Goal: Check status: Check status

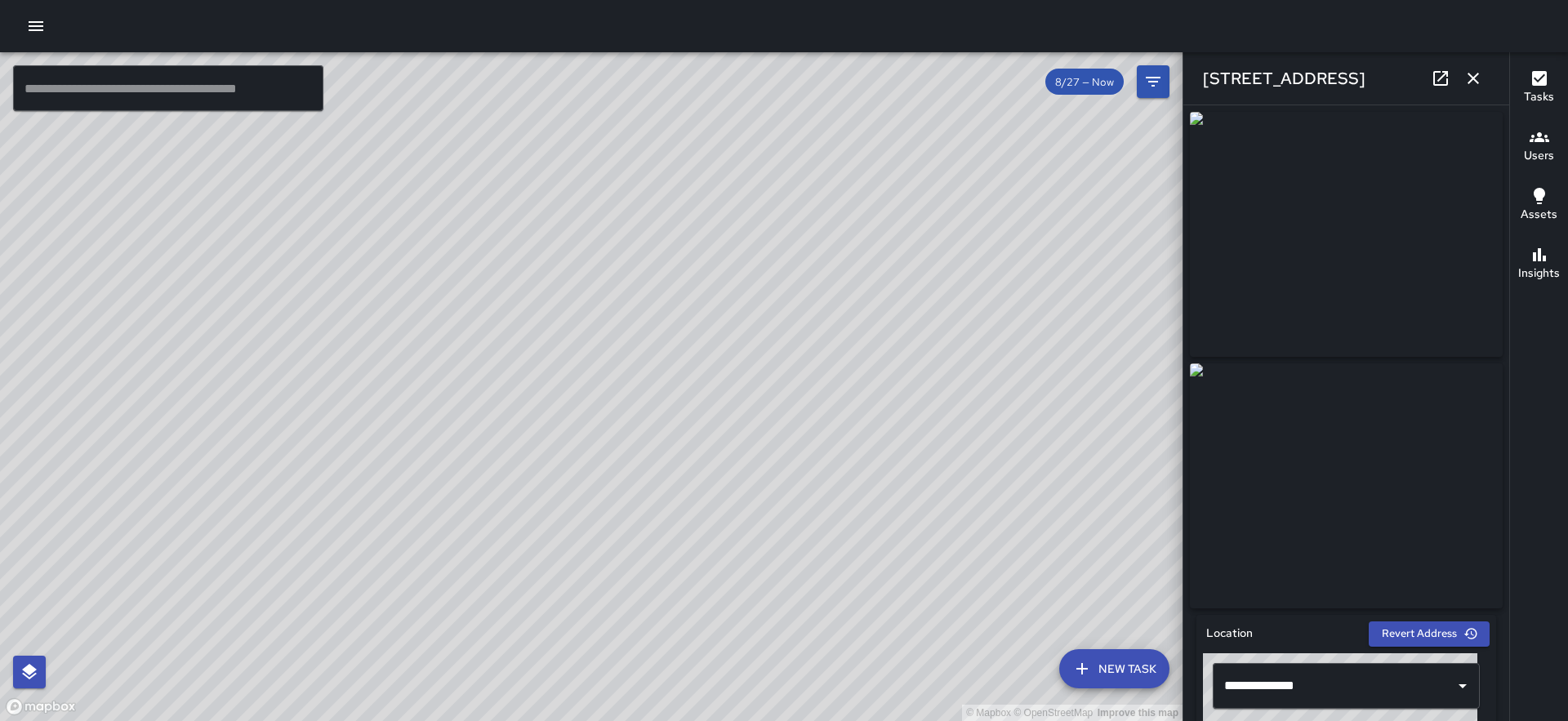
click at [1468, 85] on icon "button" at bounding box center [1474, 78] width 20 height 20
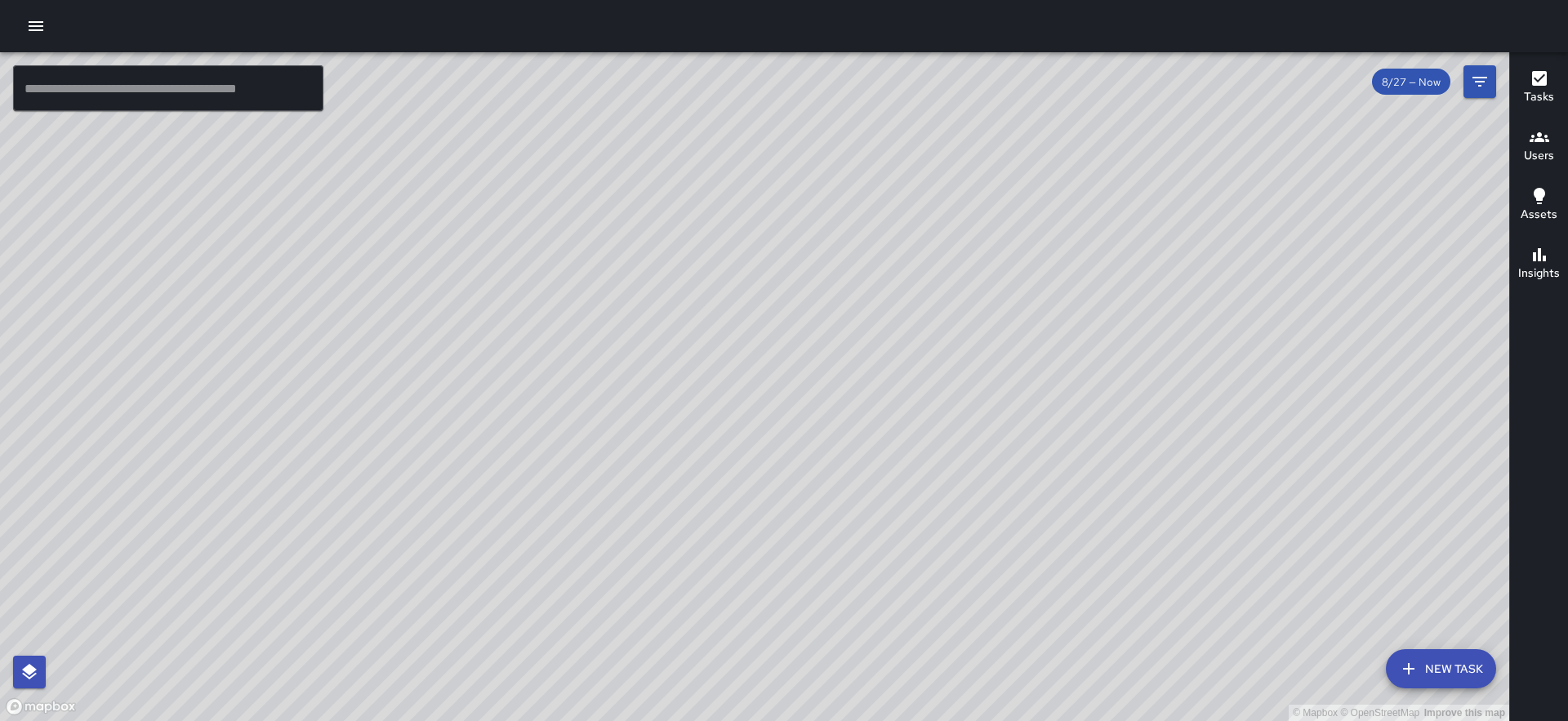
click at [1538, 85] on icon "button" at bounding box center [1540, 78] width 15 height 15
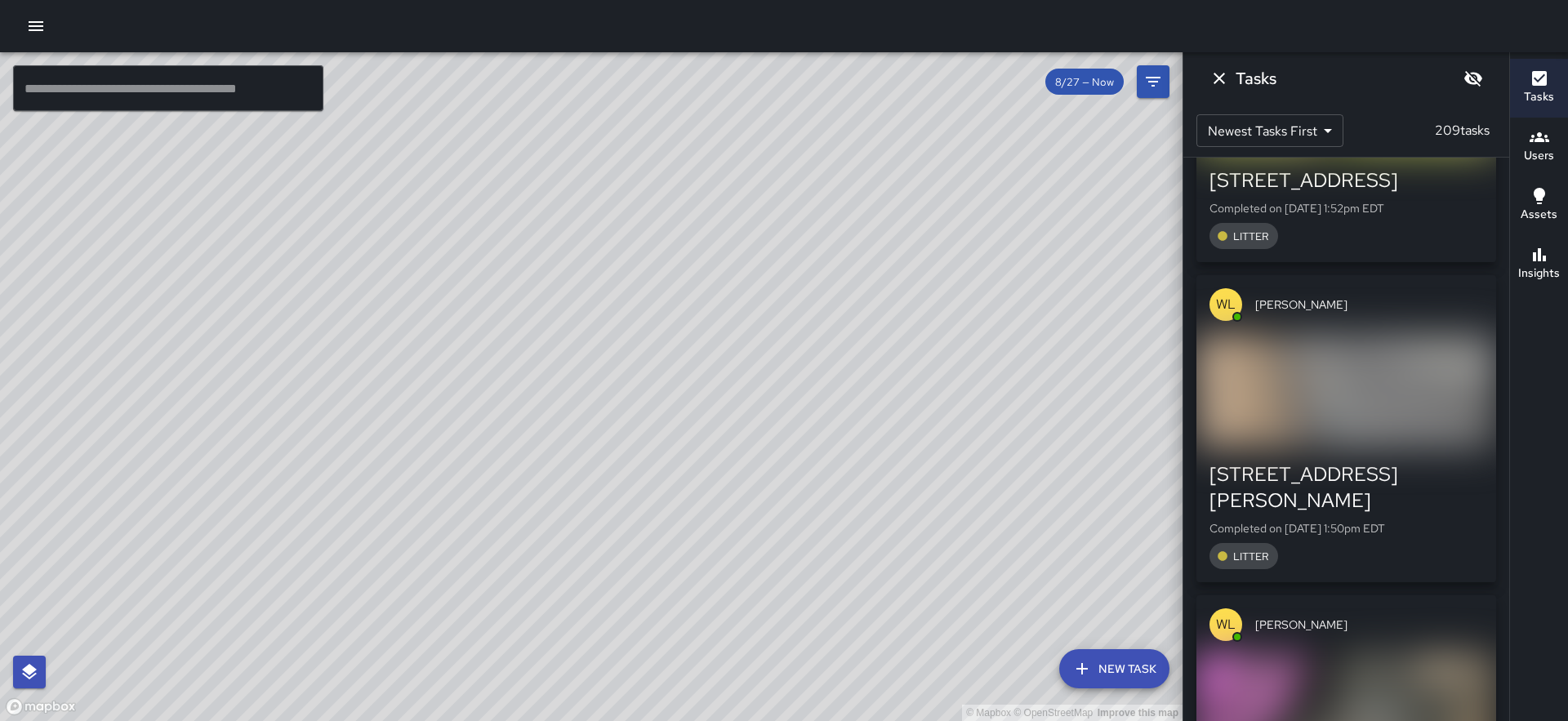
scroll to position [919, 0]
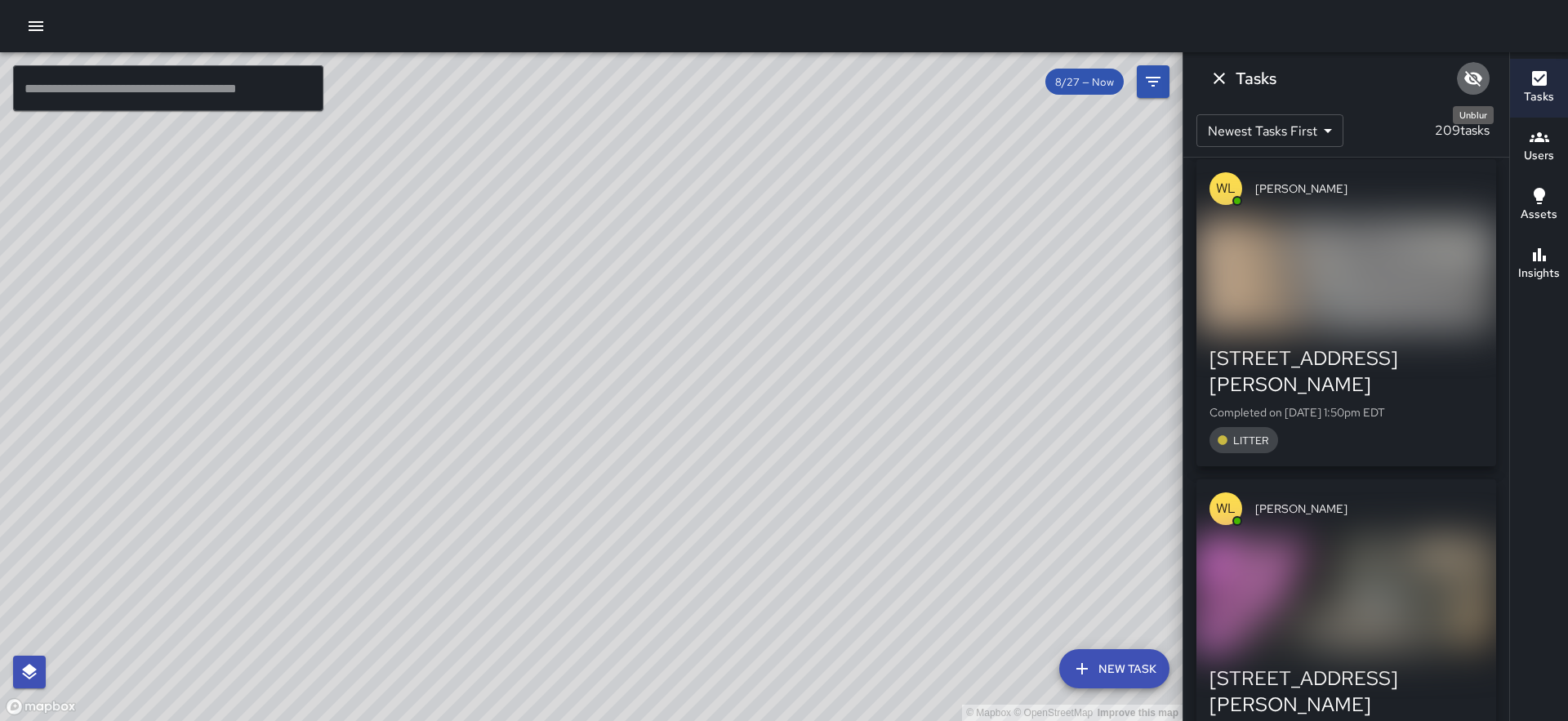
click at [1469, 79] on icon "Unblur" at bounding box center [1474, 78] width 18 height 15
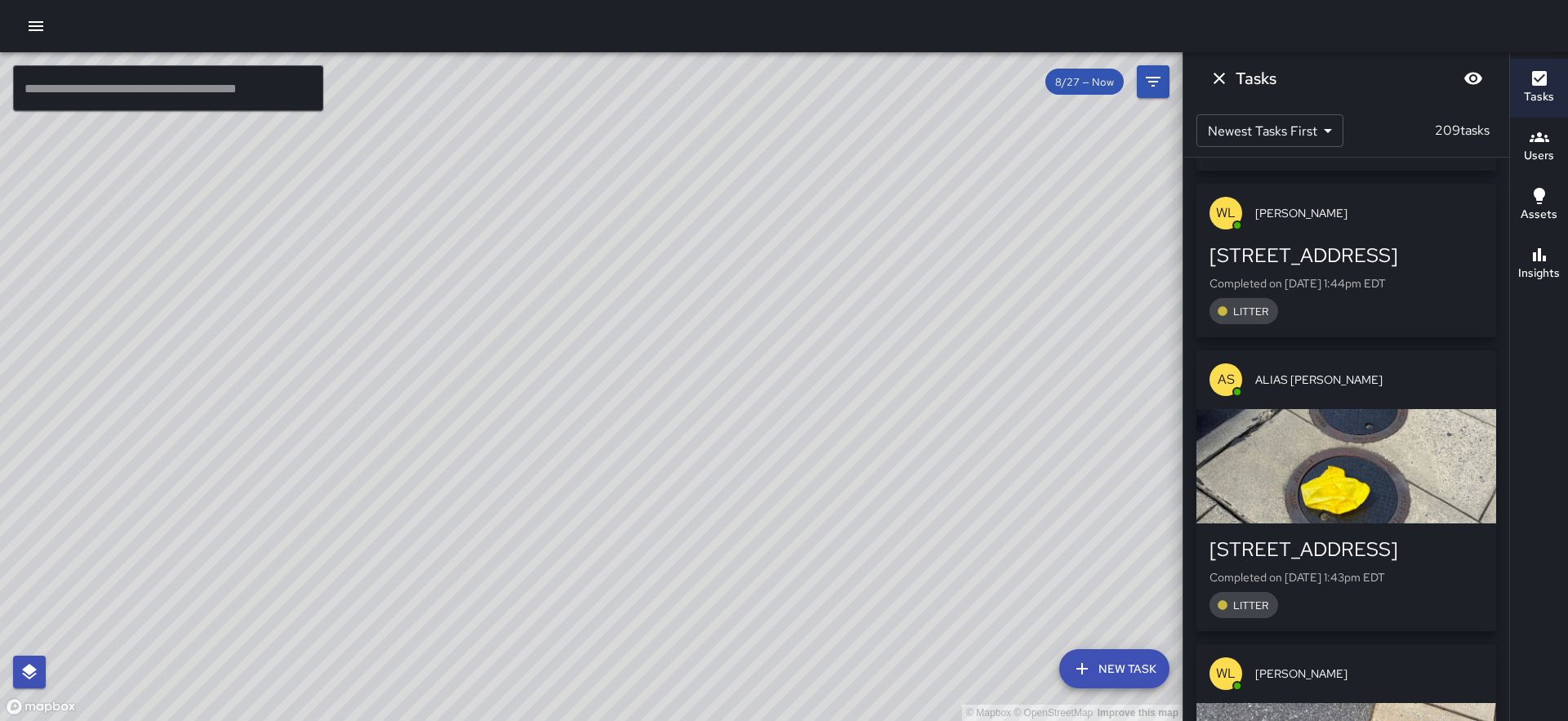
scroll to position [1535, 0]
click at [1361, 569] on p "Completed on 8/27/2025, 1:43pm EDT" at bounding box center [1347, 577] width 274 height 16
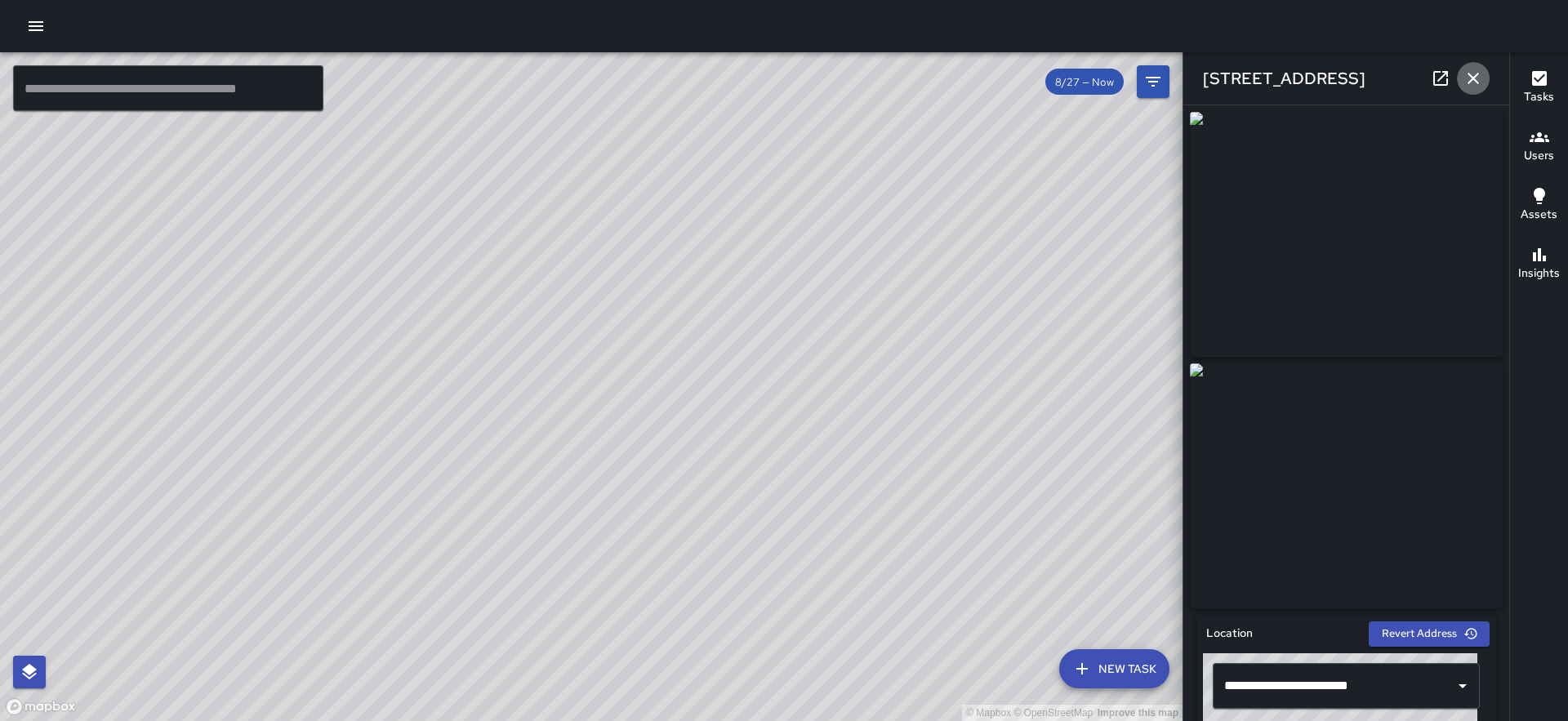
click at [1464, 81] on icon "button" at bounding box center [1474, 78] width 20 height 20
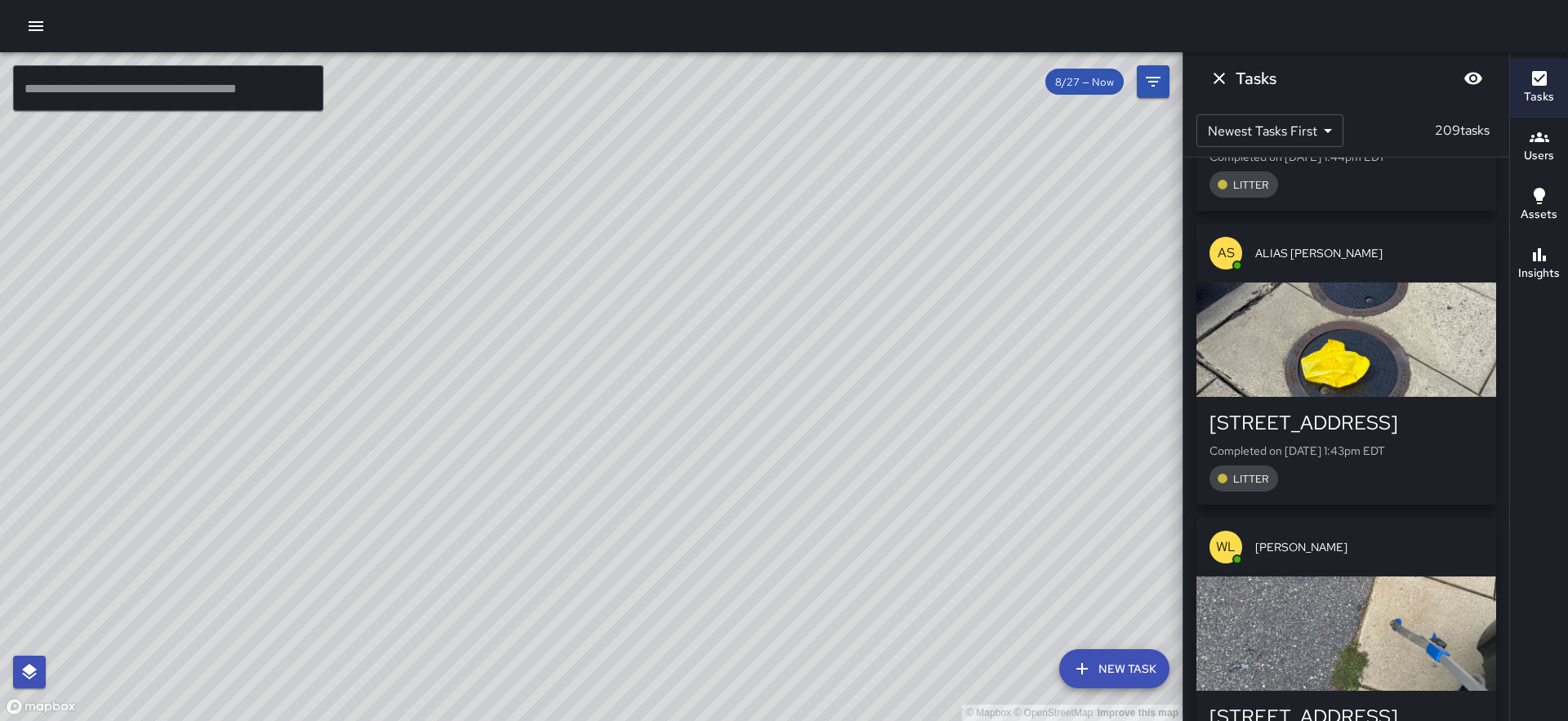
scroll to position [1694, 0]
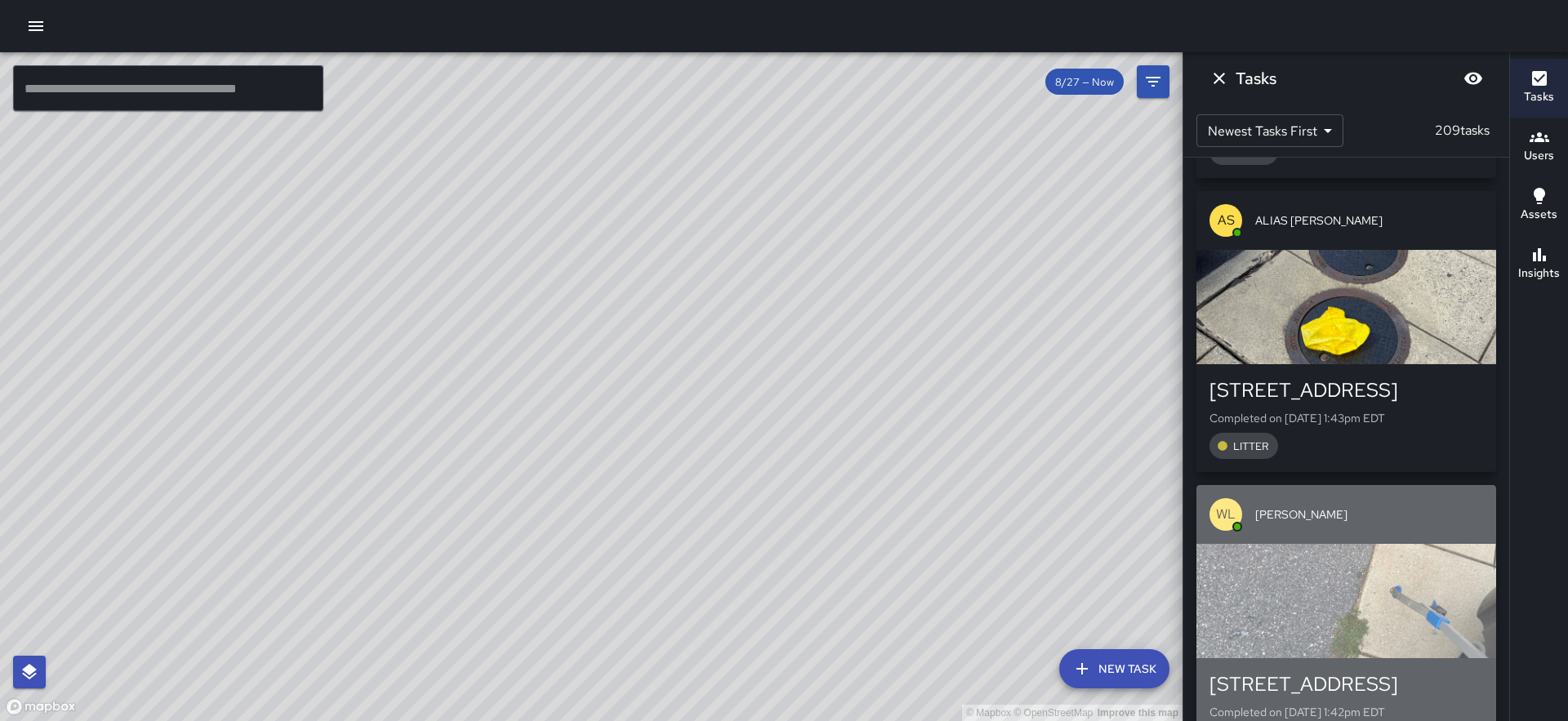
click at [1347, 544] on div "button" at bounding box center [1346, 601] width 300 height 115
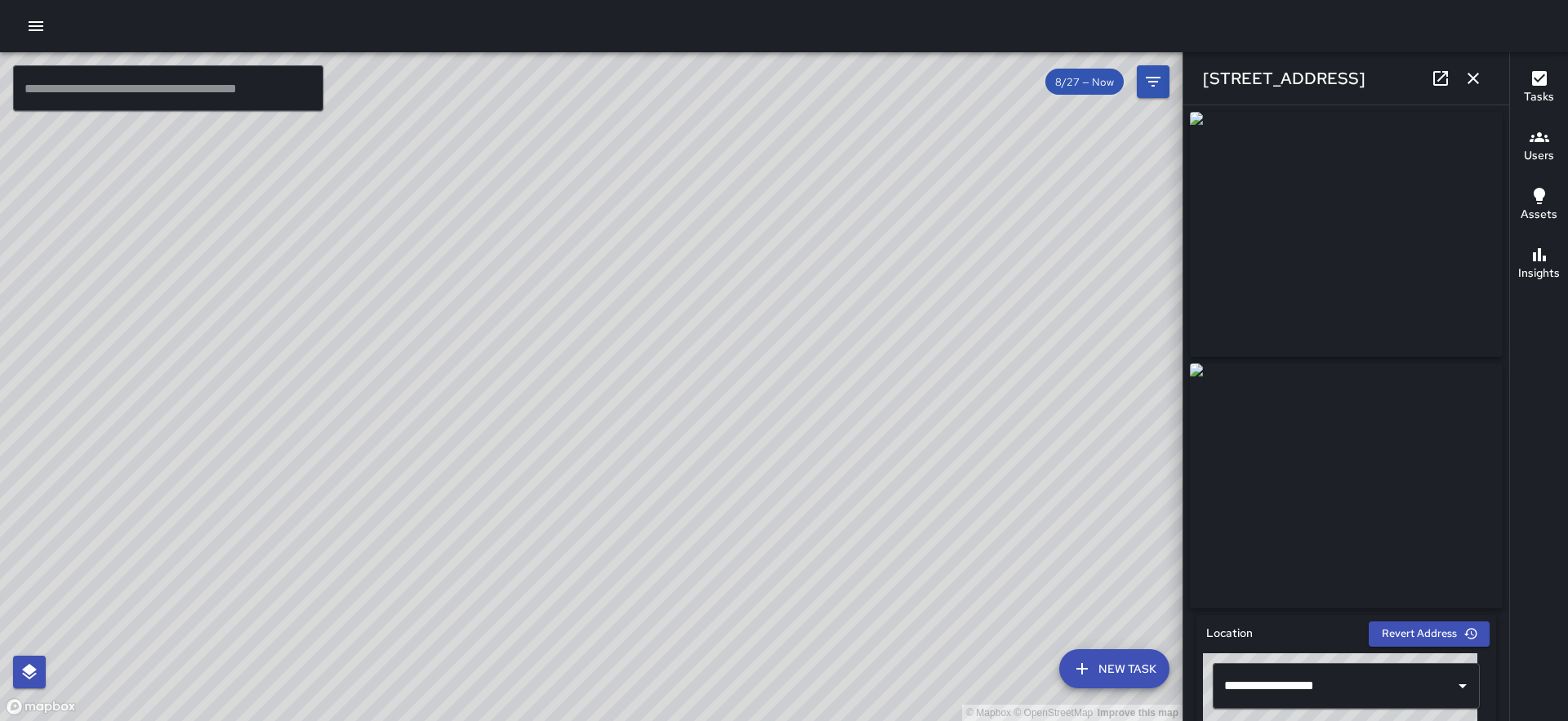
click at [1469, 72] on icon "button" at bounding box center [1474, 78] width 20 height 20
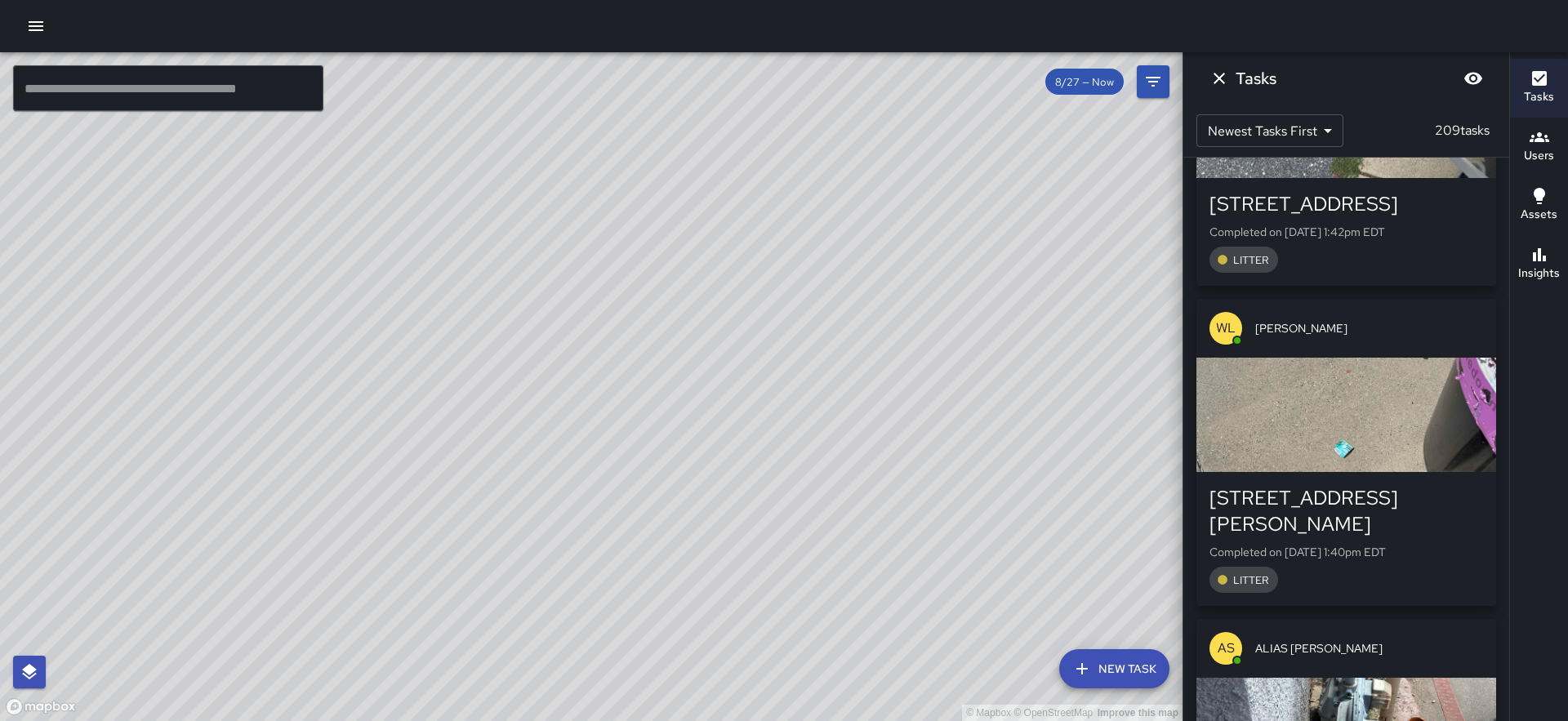
scroll to position [2180, 0]
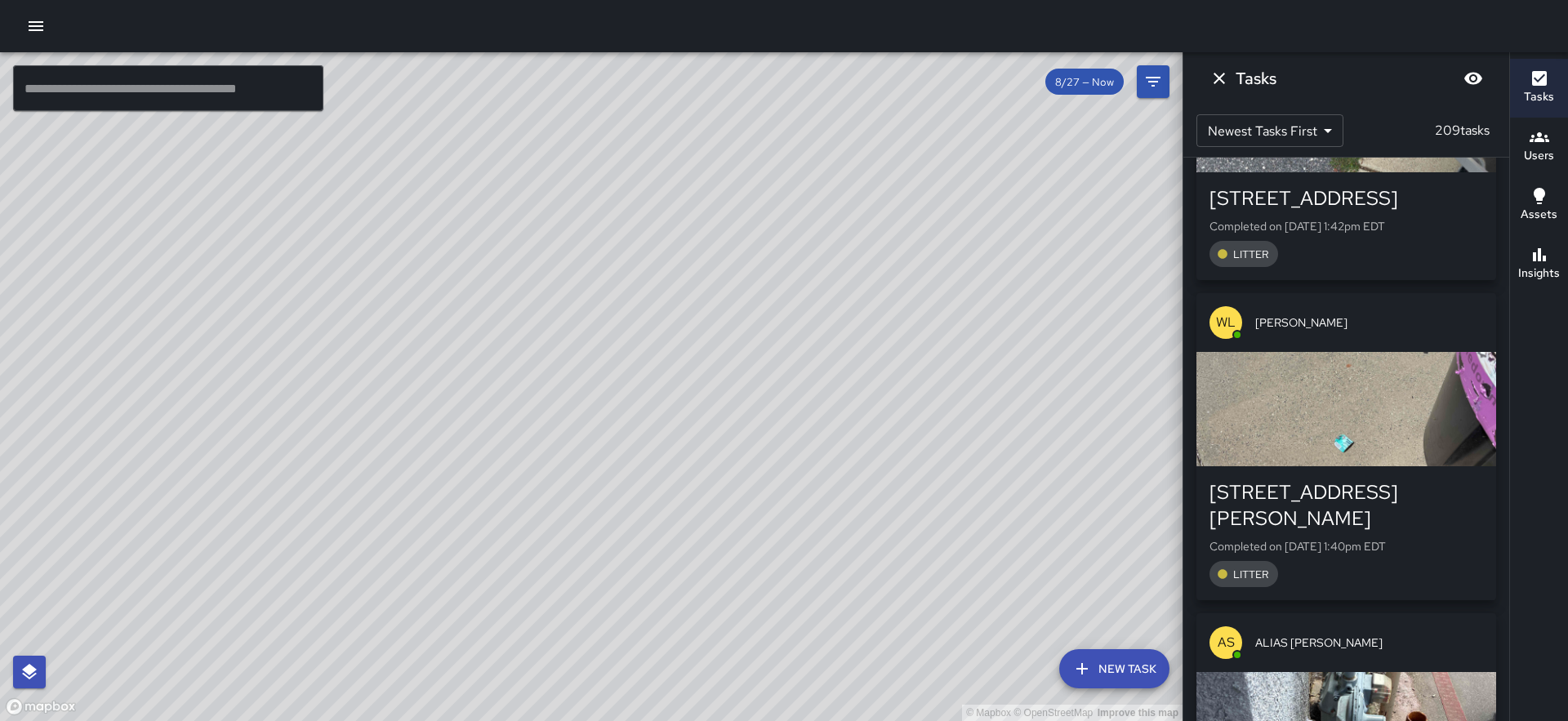
click at [1347, 672] on div "button" at bounding box center [1346, 729] width 300 height 115
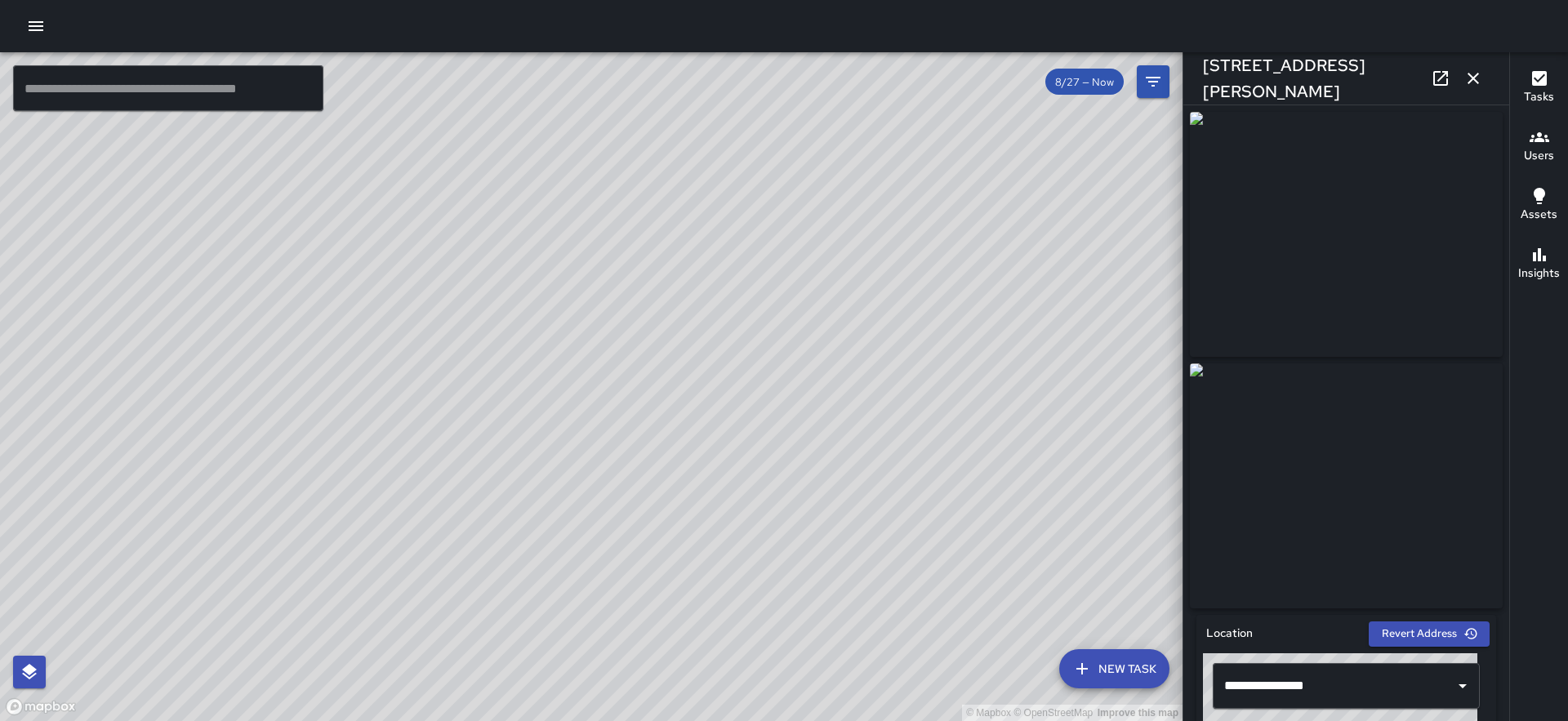
click at [1472, 85] on icon "button" at bounding box center [1474, 78] width 20 height 20
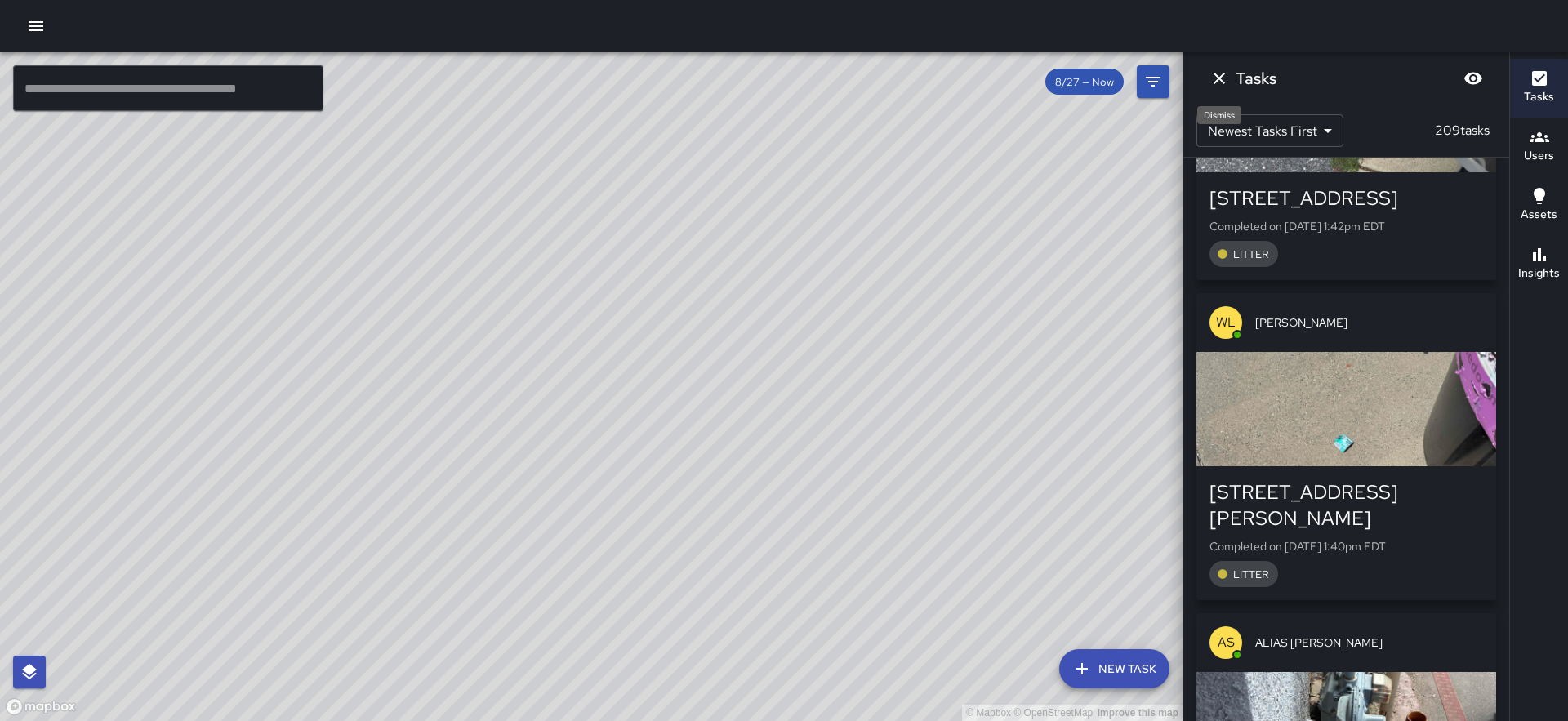
click at [1216, 85] on icon "Dismiss" at bounding box center [1219, 78] width 20 height 20
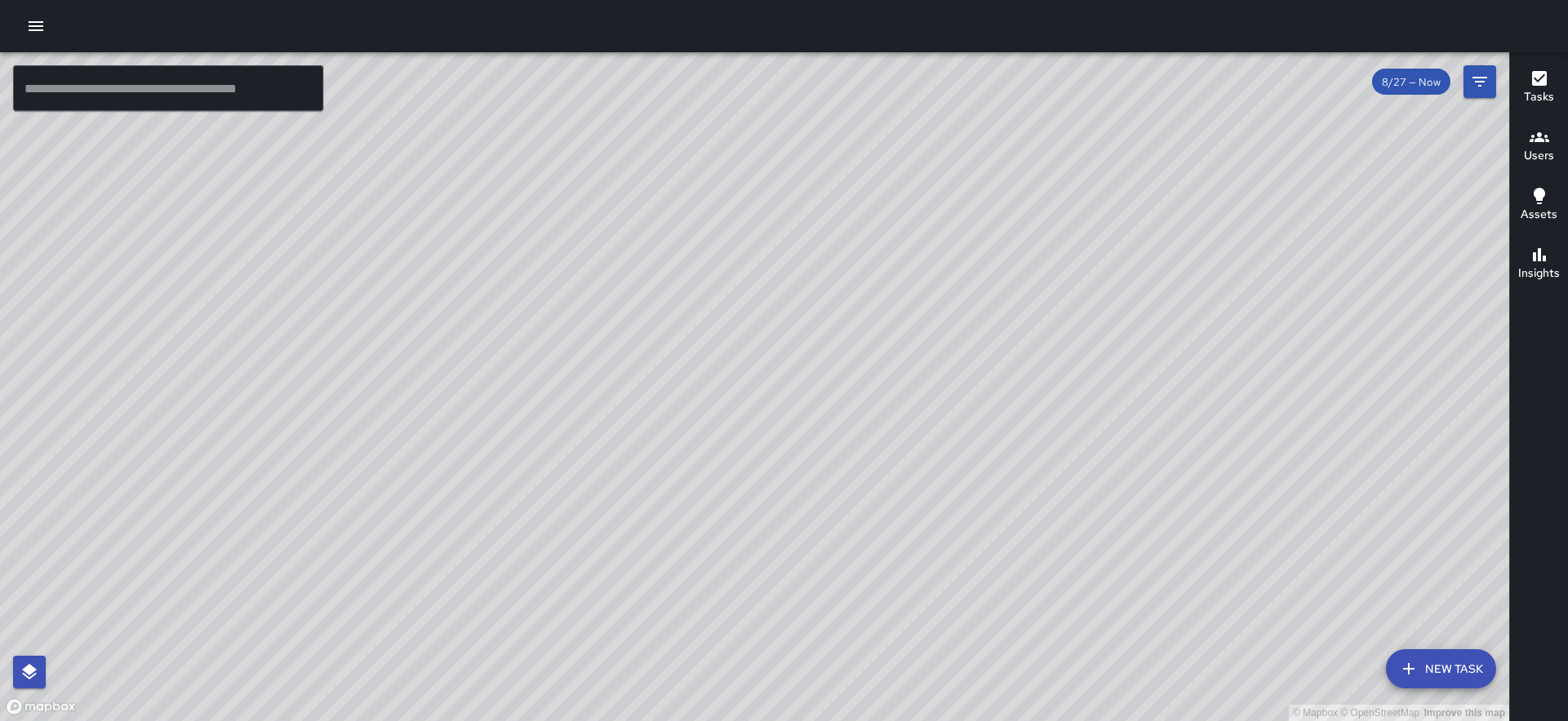
drag, startPoint x: 856, startPoint y: 545, endPoint x: 1178, endPoint y: 265, distance: 426.7
click at [1178, 265] on div "© Mapbox © OpenStreetMap Improve this map" at bounding box center [754, 387] width 1509 height 669
drag, startPoint x: 1178, startPoint y: 265, endPoint x: 1037, endPoint y: 311, distance: 148.3
click at [1169, 269] on div "© Mapbox © OpenStreetMap Improve this map" at bounding box center [754, 387] width 1509 height 669
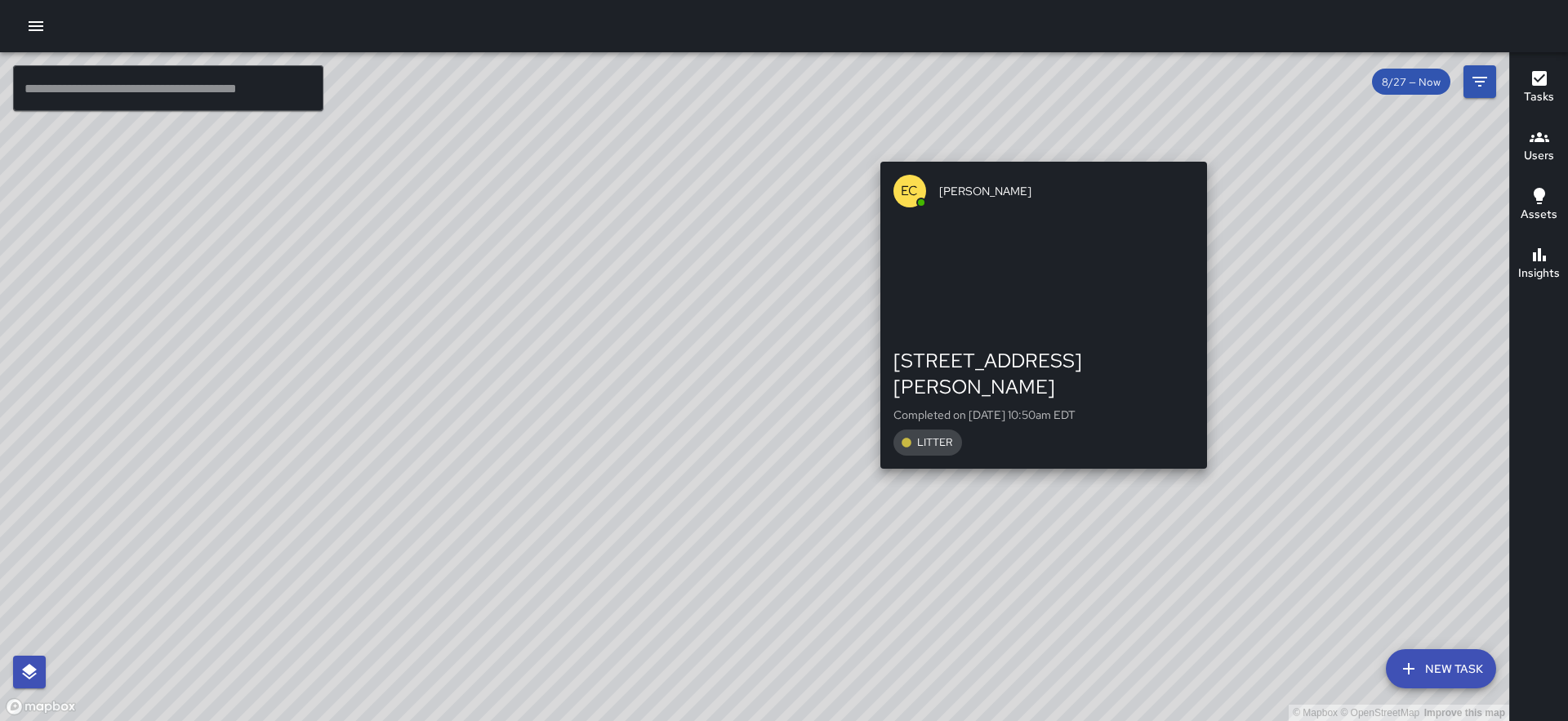
drag, startPoint x: 535, startPoint y: 418, endPoint x: 1038, endPoint y: 155, distance: 567.6
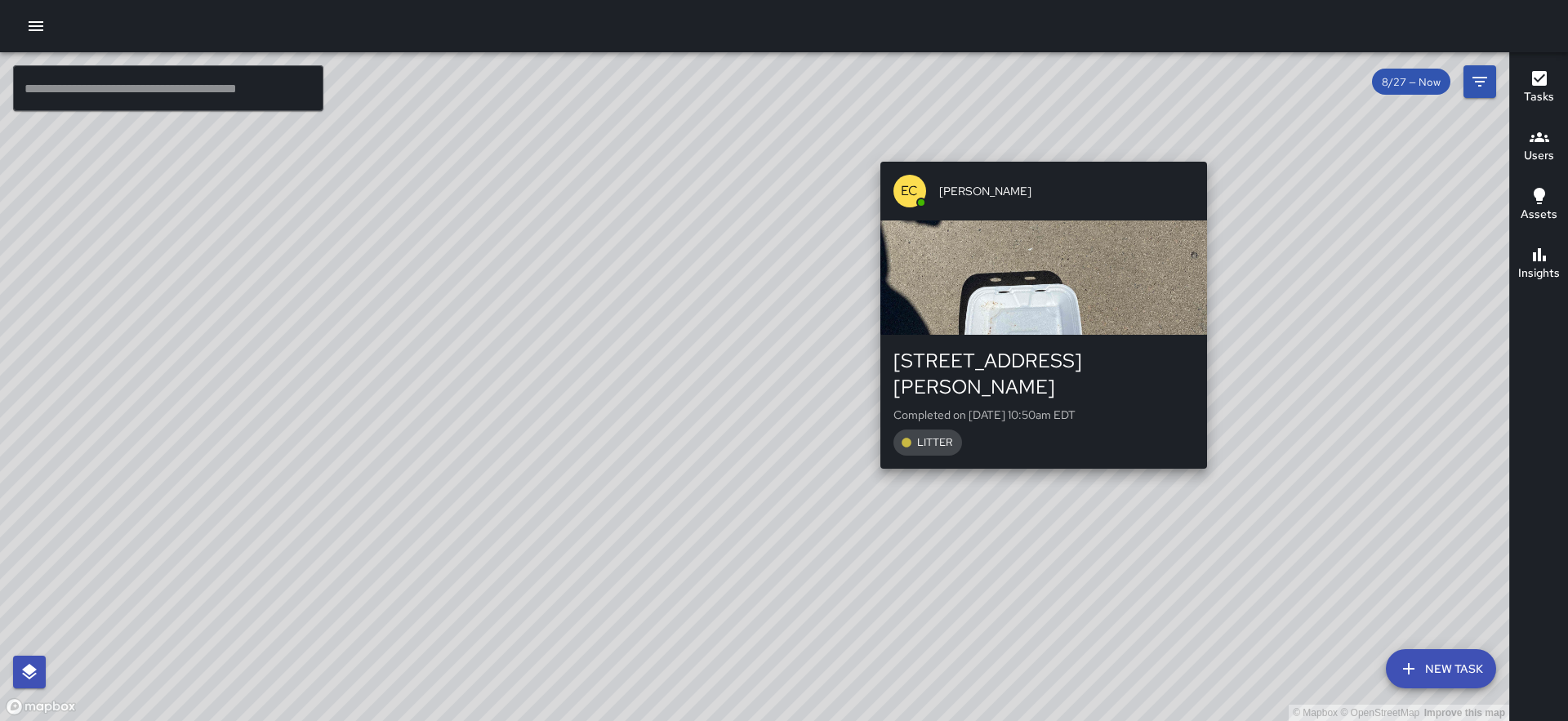
click at [1038, 155] on div "© Mapbox © OpenStreetMap Improve this map EC Ed Cutshaw 100 Otis Street Complet…" at bounding box center [754, 387] width 1509 height 669
drag, startPoint x: 1038, startPoint y: 155, endPoint x: 838, endPoint y: 405, distance: 320.2
click at [978, 227] on div "EC Ed Cutshaw 100 Otis Street Completed on 8/27/2025, 10:50am EDT LITTER" at bounding box center [1044, 316] width 340 height 320
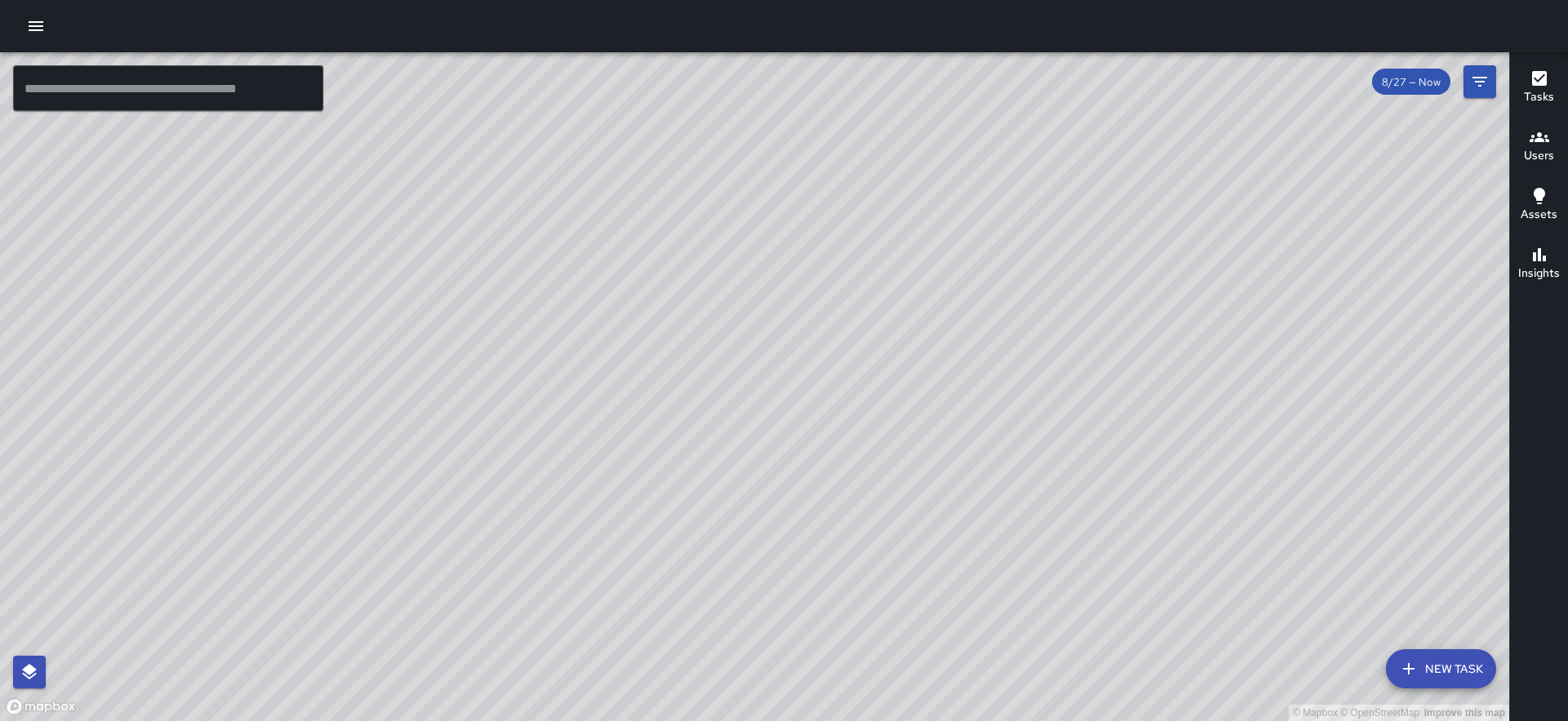
drag, startPoint x: 759, startPoint y: 488, endPoint x: 820, endPoint y: 413, distance: 96.7
click at [820, 413] on div "© Mapbox © OpenStreetMap Improve this map" at bounding box center [754, 387] width 1509 height 669
drag, startPoint x: 1235, startPoint y: 391, endPoint x: 806, endPoint y: 517, distance: 447.1
click at [808, 517] on div "© Mapbox © OpenStreetMap Improve this map" at bounding box center [754, 387] width 1509 height 669
click at [806, 517] on div "© Mapbox © OpenStreetMap Improve this map" at bounding box center [754, 387] width 1509 height 669
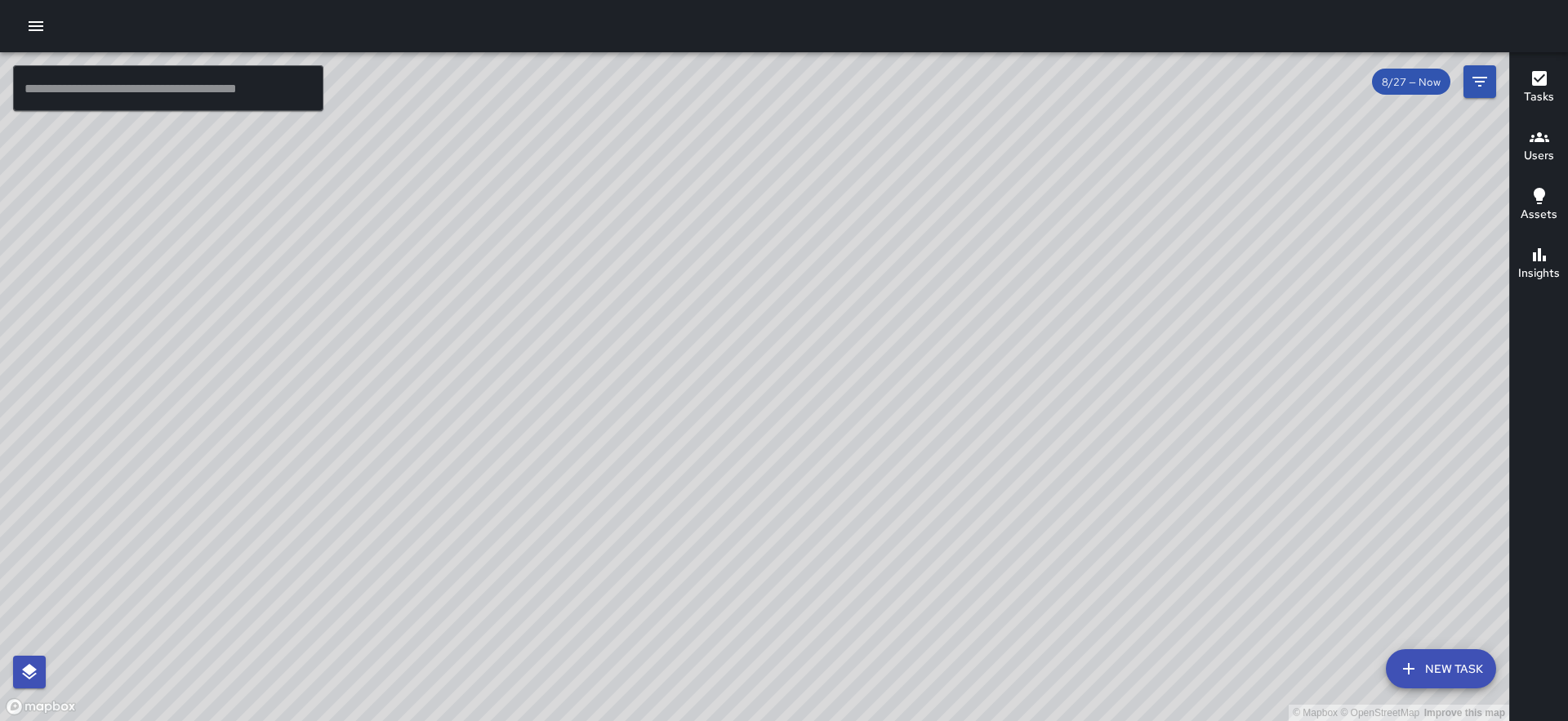
drag, startPoint x: 1276, startPoint y: 413, endPoint x: 1567, endPoint y: 196, distance: 363.0
click at [1567, 196] on div "© Mapbox © OpenStreetMap Improve this map ​ New Task 8/27 — Now Map Layers Task…" at bounding box center [784, 387] width 1568 height 669
drag, startPoint x: 763, startPoint y: 516, endPoint x: 1323, endPoint y: 300, distance: 600.2
click at [1323, 300] on div "© Mapbox © OpenStreetMap Improve this map" at bounding box center [754, 387] width 1509 height 669
drag, startPoint x: 872, startPoint y: 348, endPoint x: 888, endPoint y: 426, distance: 79.6
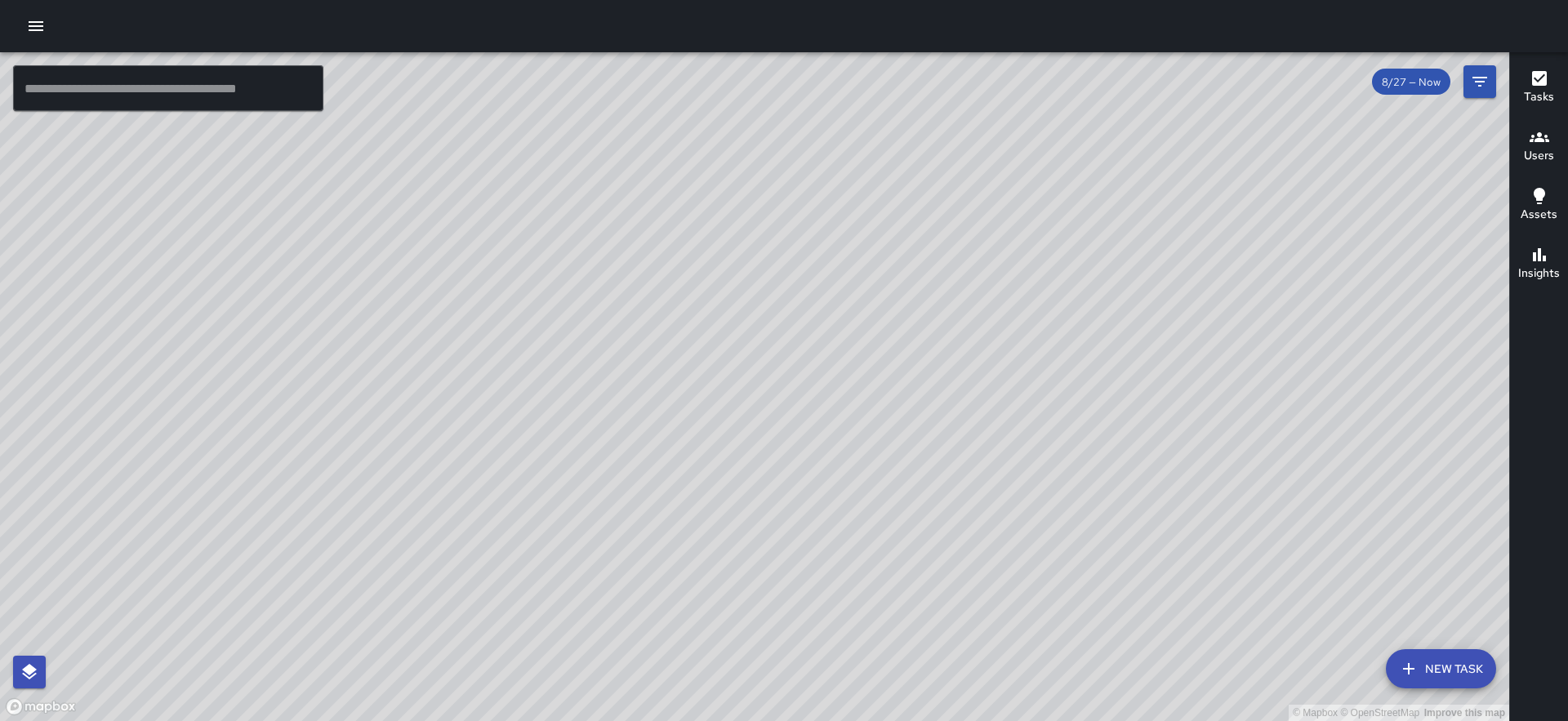
click at [888, 426] on div "© Mapbox © OpenStreetMap Improve this map" at bounding box center [754, 387] width 1509 height 669
drag, startPoint x: 1191, startPoint y: 352, endPoint x: 1222, endPoint y: 428, distance: 82.1
click at [1222, 428] on div "© Mapbox © OpenStreetMap Improve this map" at bounding box center [754, 387] width 1509 height 669
drag, startPoint x: 562, startPoint y: 675, endPoint x: 929, endPoint y: 218, distance: 586.1
click at [929, 218] on div "© Mapbox © OpenStreetMap Improve this map" at bounding box center [754, 387] width 1509 height 669
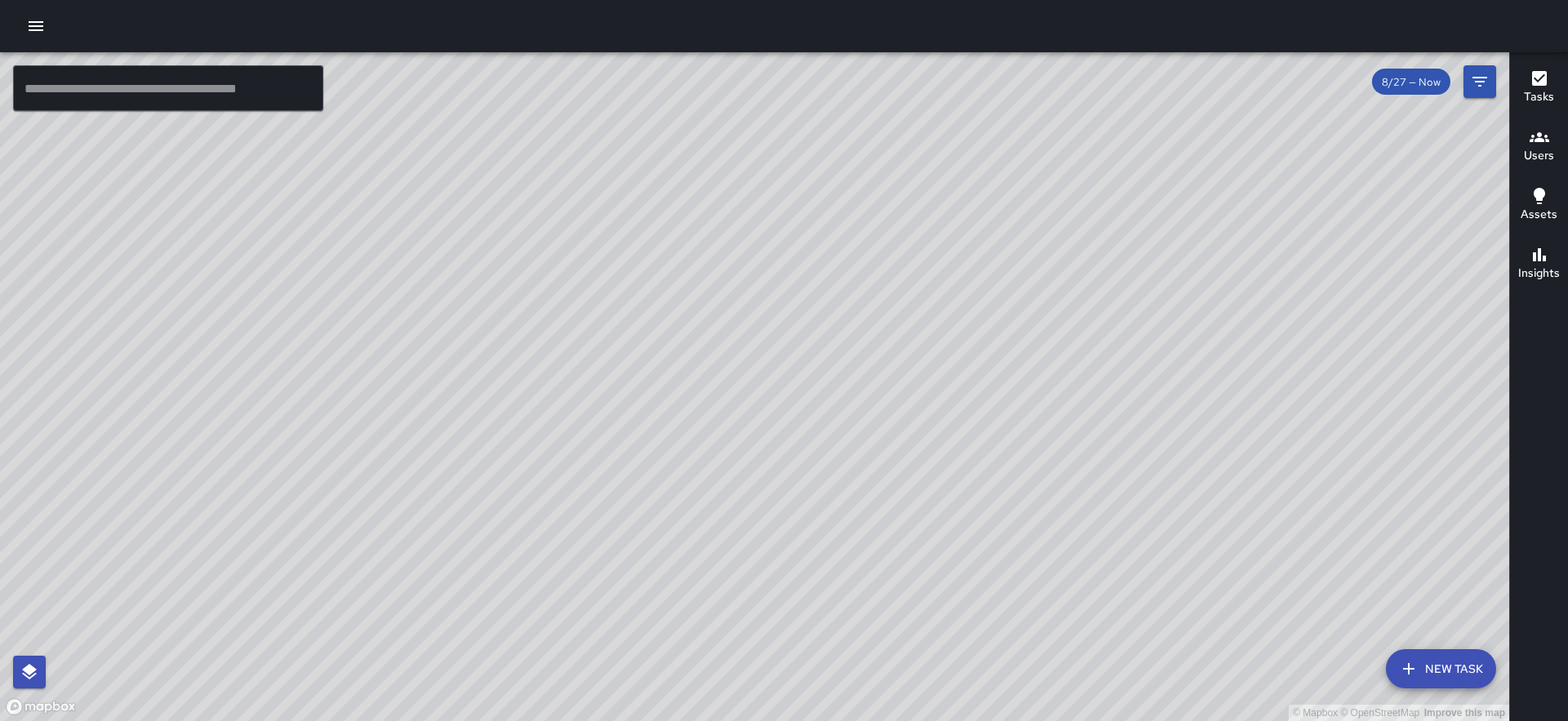
drag, startPoint x: 894, startPoint y: 445, endPoint x: 1069, endPoint y: 605, distance: 237.1
click at [1070, 609] on div "© Mapbox © OpenStreetMap Improve this map" at bounding box center [754, 387] width 1509 height 669
drag, startPoint x: 716, startPoint y: 298, endPoint x: 796, endPoint y: 515, distance: 231.3
click at [796, 515] on div "© Mapbox © OpenStreetMap Improve this map" at bounding box center [754, 387] width 1509 height 669
drag, startPoint x: 1299, startPoint y: 248, endPoint x: 1223, endPoint y: 351, distance: 128.0
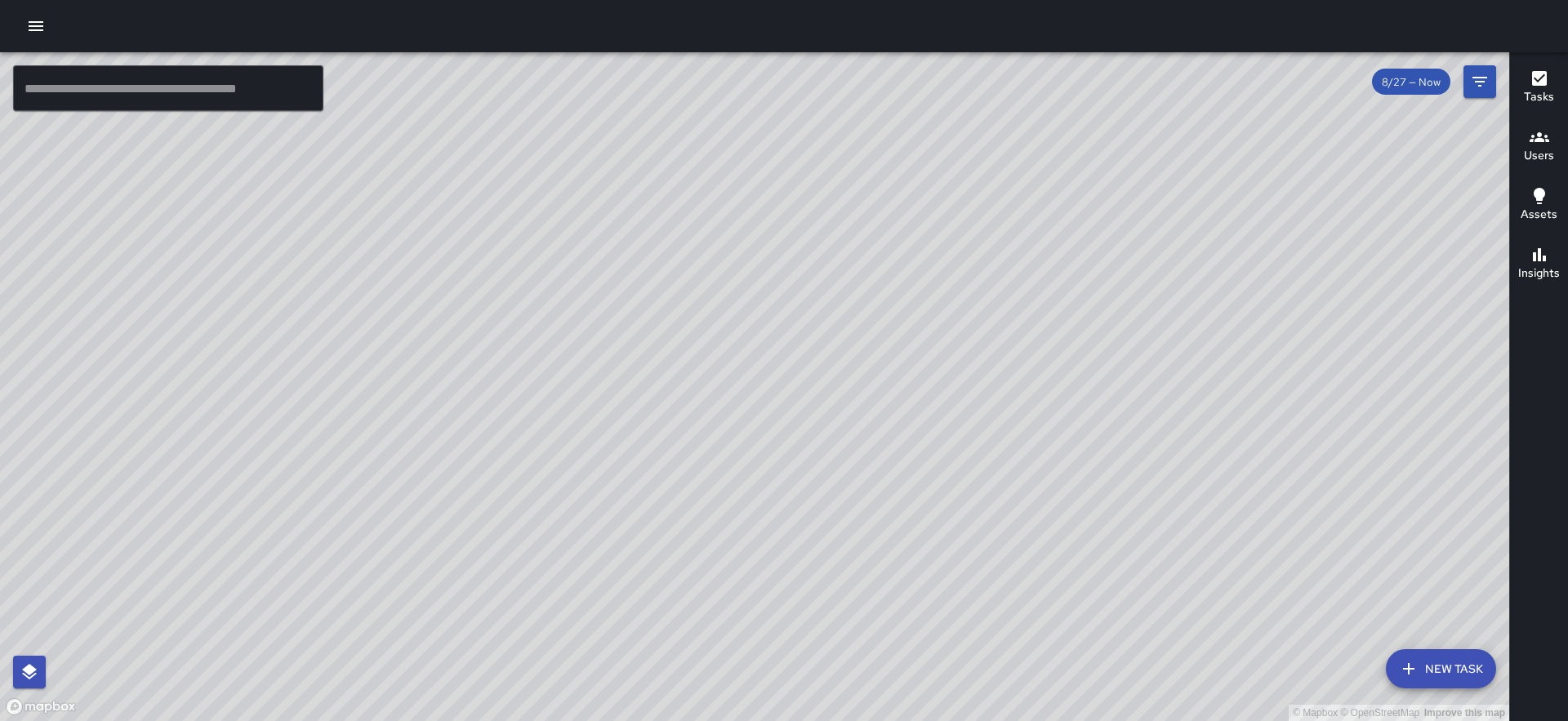
click at [1223, 351] on div "© Mapbox © OpenStreetMap Improve this map" at bounding box center [754, 387] width 1509 height 669
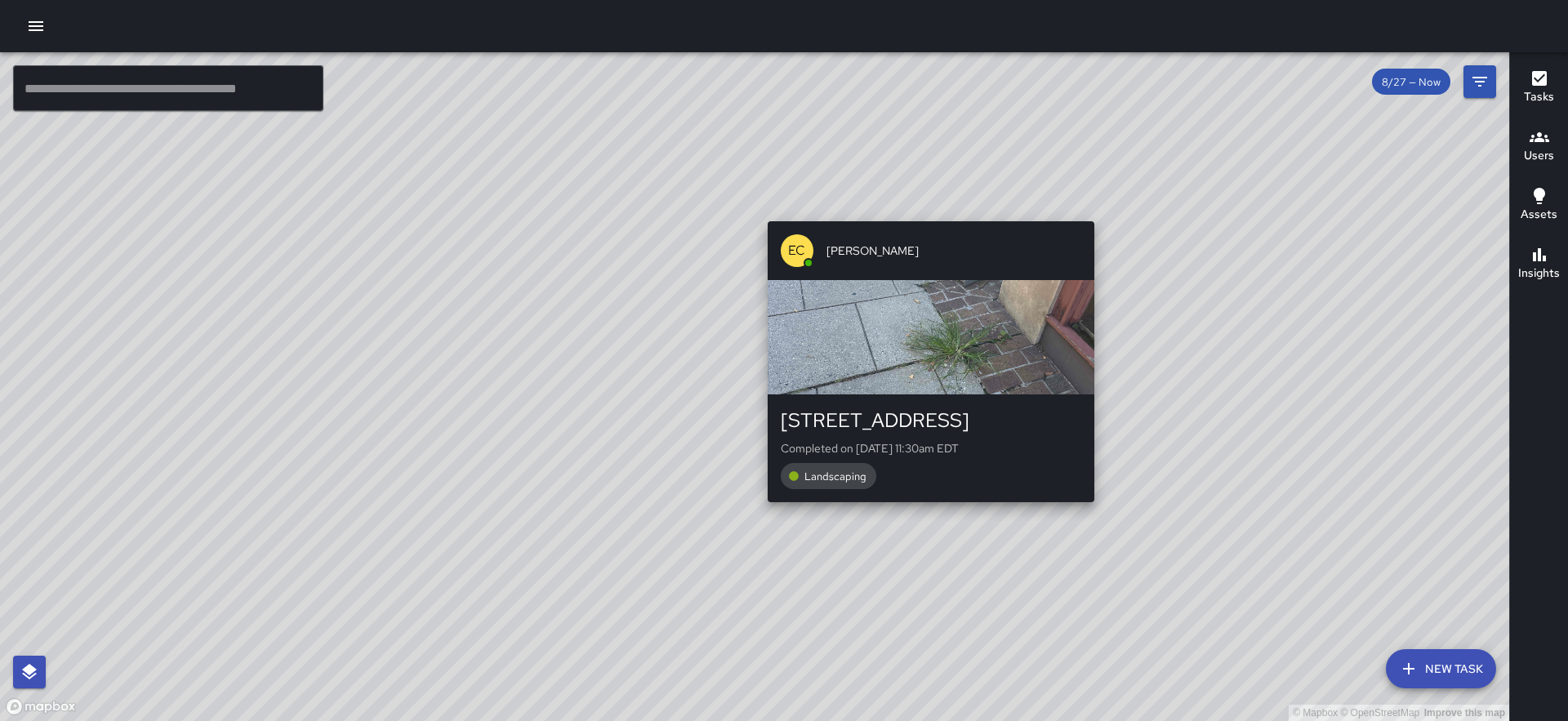
click at [926, 220] on div "EC Ed Cutshaw 28 Wall Street Completed on 8/27/2025, 11:30am EDT Landscaping" at bounding box center [931, 362] width 340 height 294
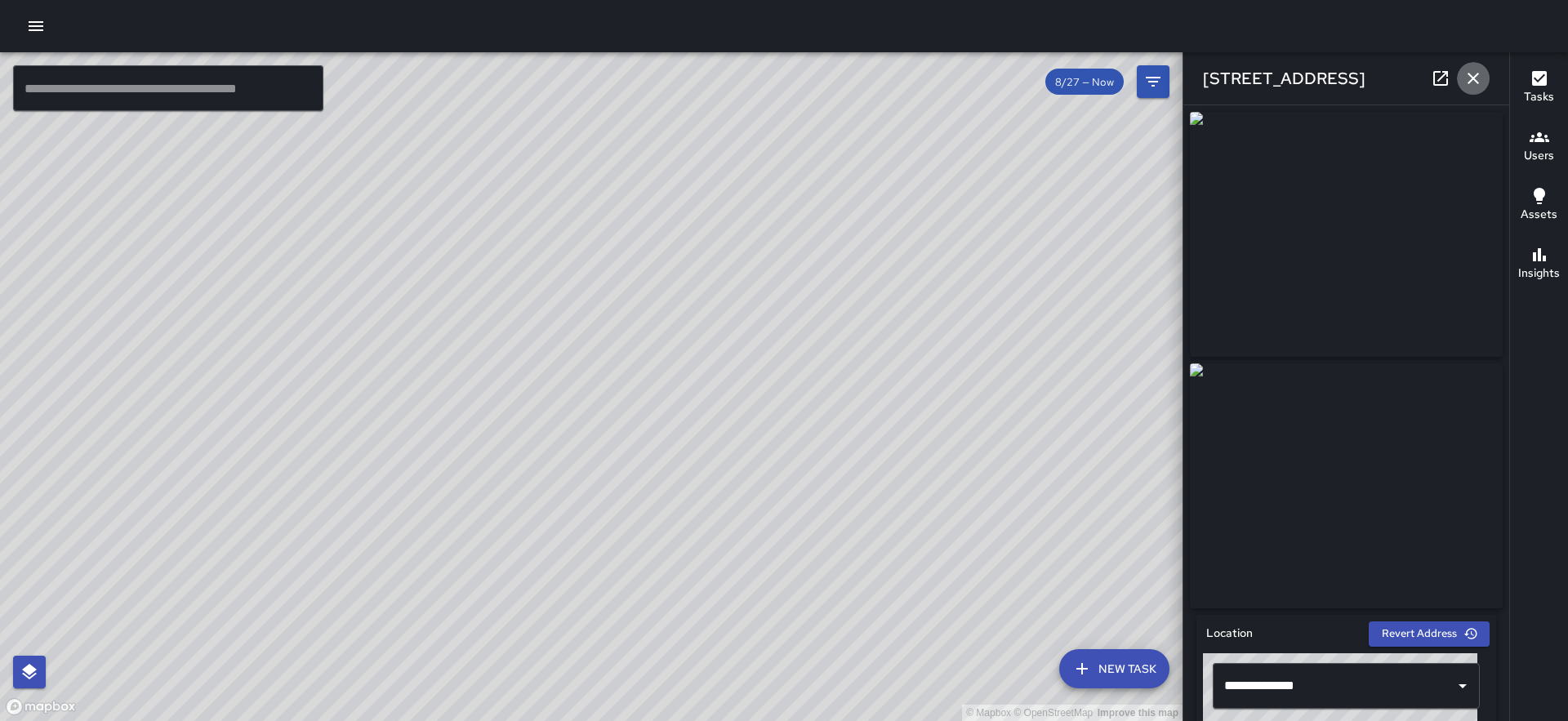
click at [1477, 82] on icon "button" at bounding box center [1473, 78] width 12 height 12
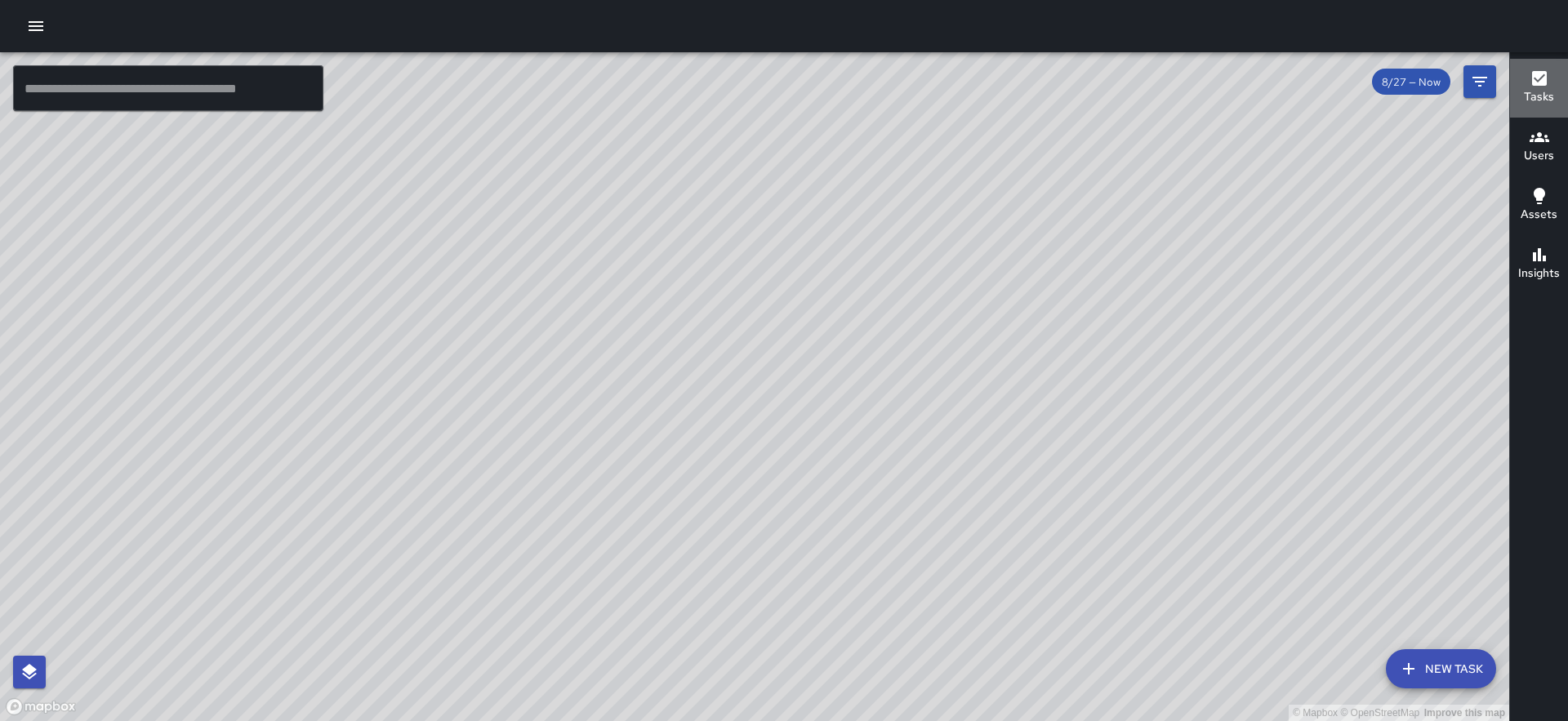
click at [1565, 74] on button "Tasks" at bounding box center [1539, 88] width 58 height 59
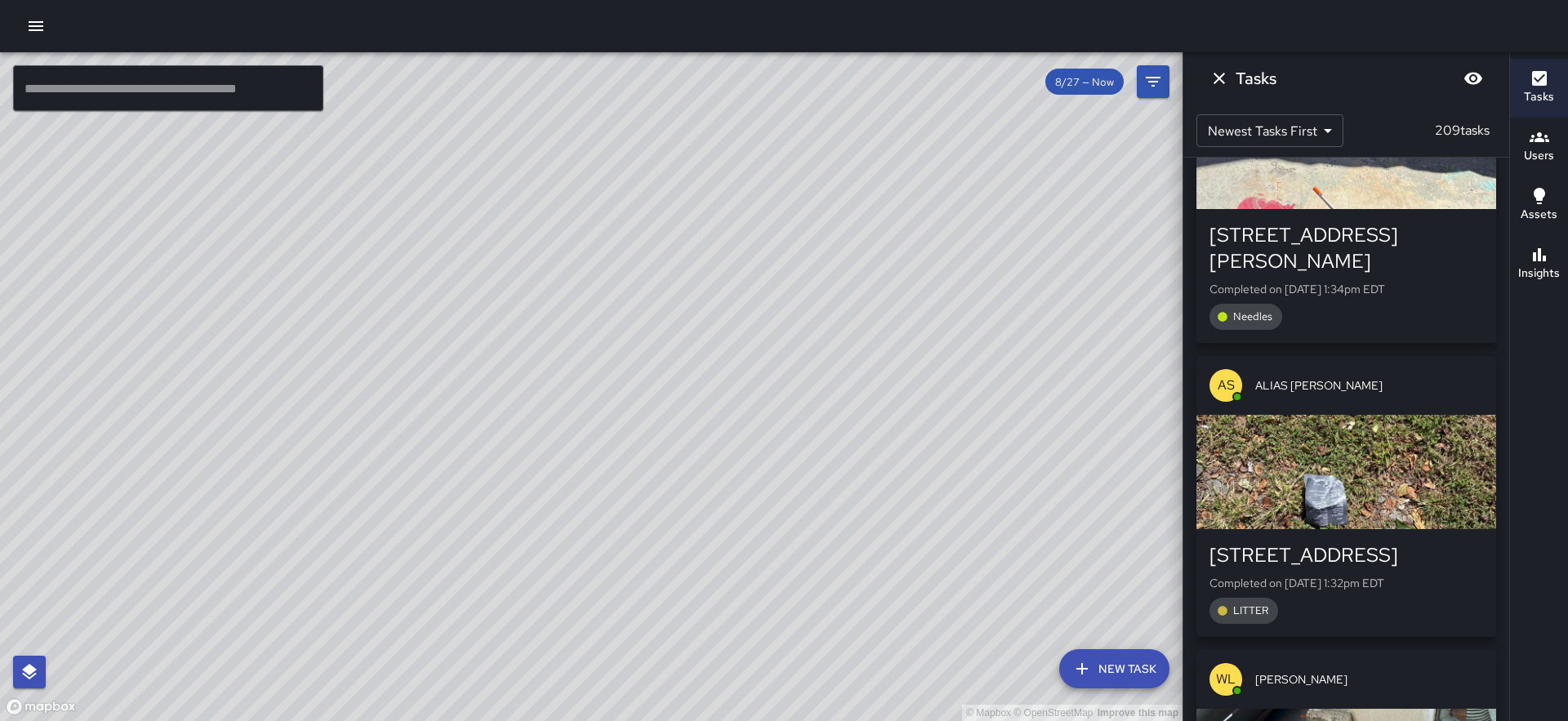
scroll to position [4029, 0]
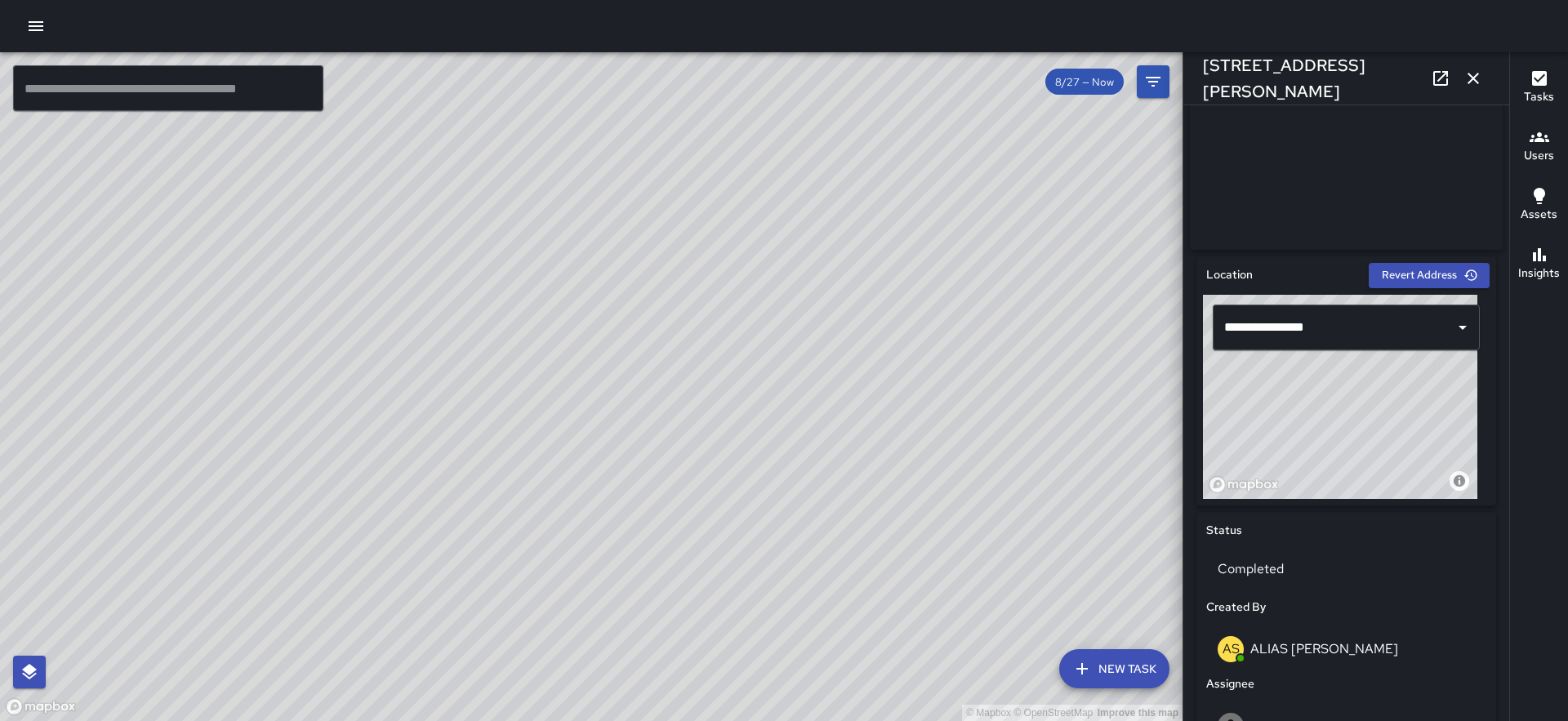
scroll to position [0, 0]
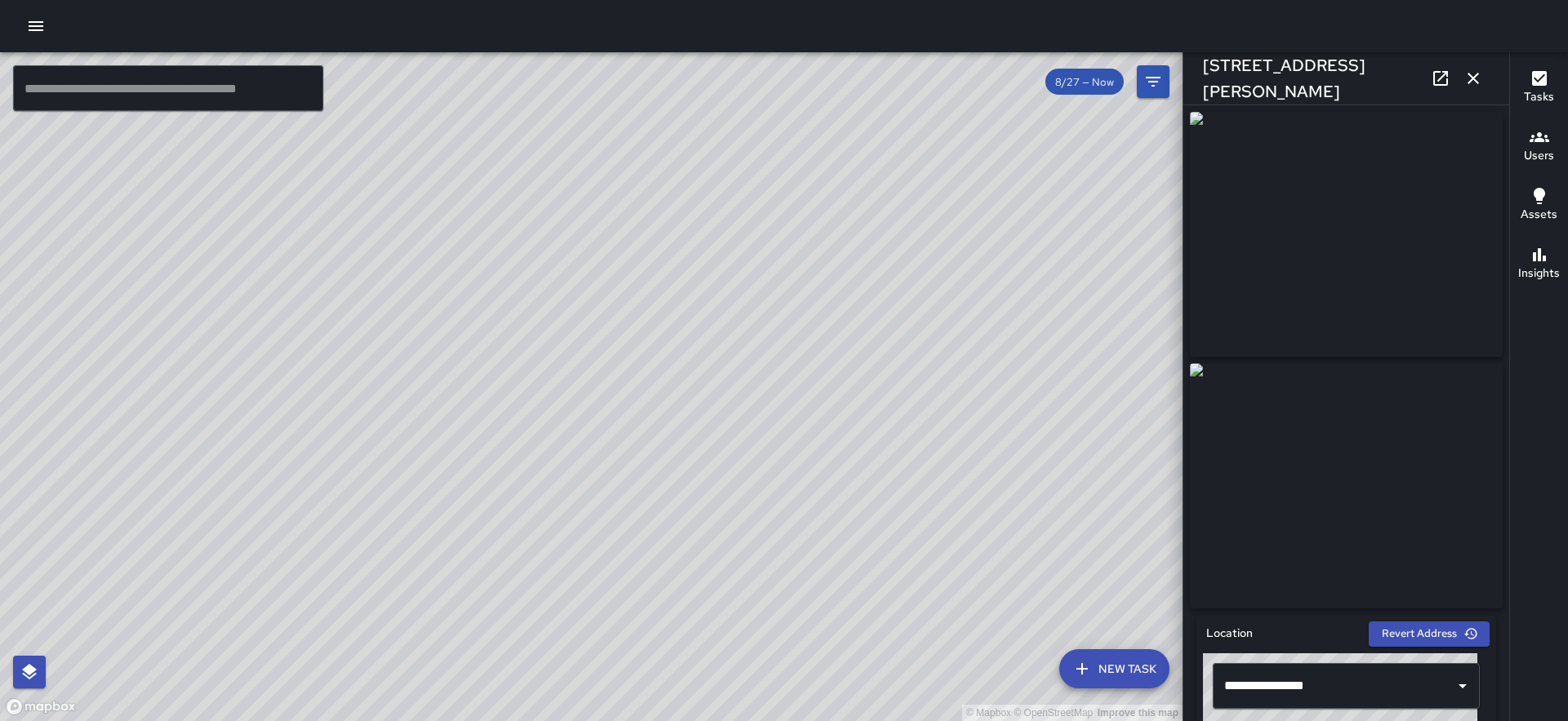
click at [1381, 166] on img at bounding box center [1347, 235] width 313 height 245
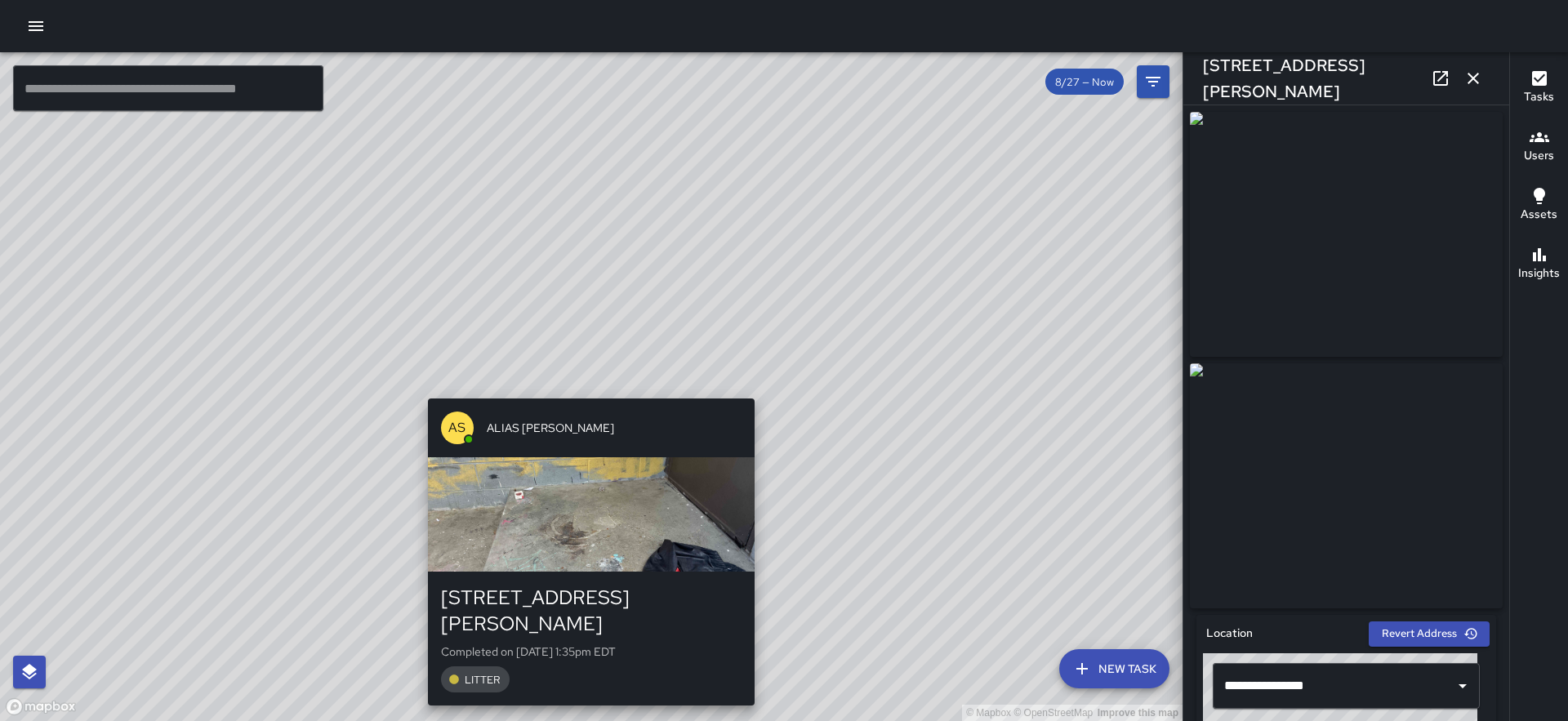
click at [586, 381] on div "© Mapbox © OpenStreetMap Improve this map AS ALIAS SIEGLER 31 Carolina Lane Com…" at bounding box center [591, 387] width 1183 height 669
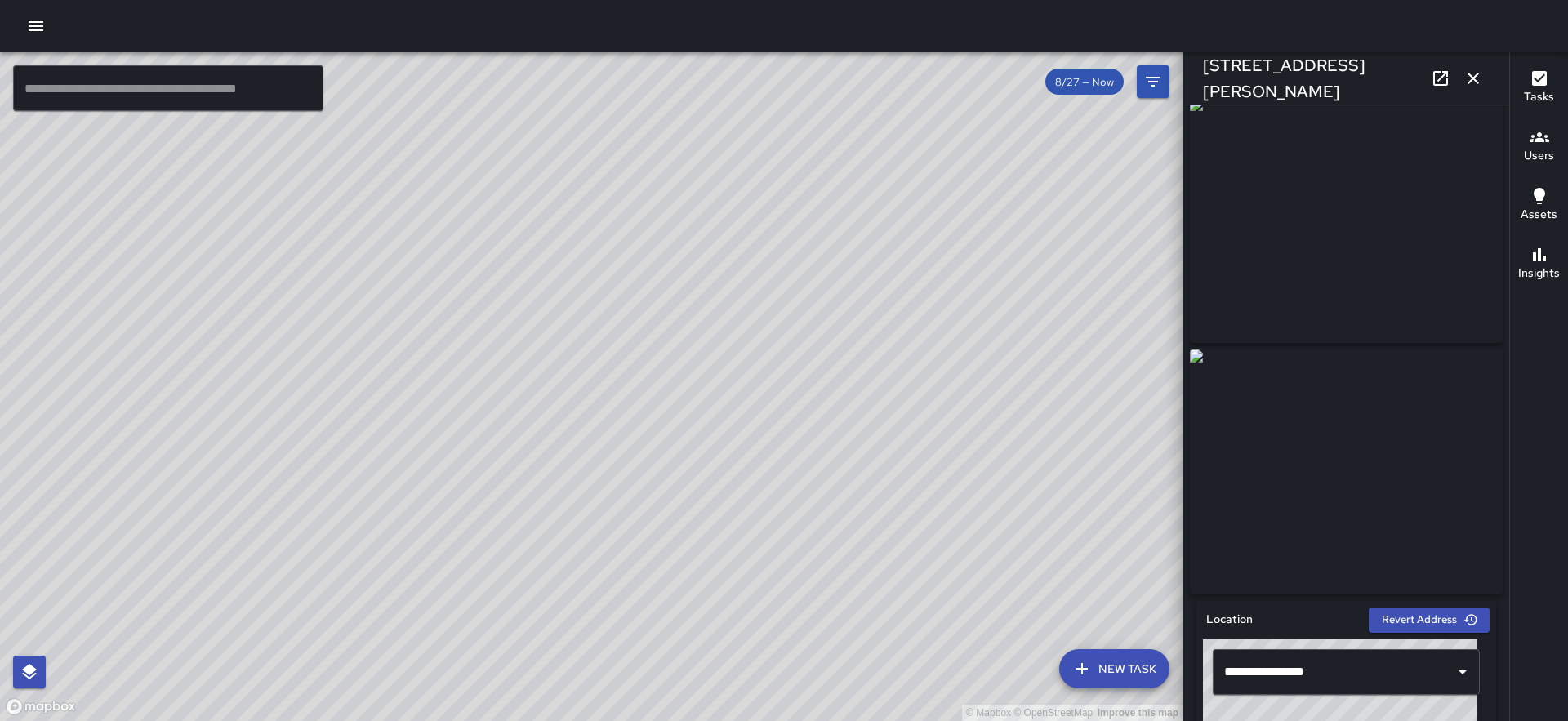
scroll to position [15, 0]
click at [1469, 78] on icon "button" at bounding box center [1474, 78] width 20 height 20
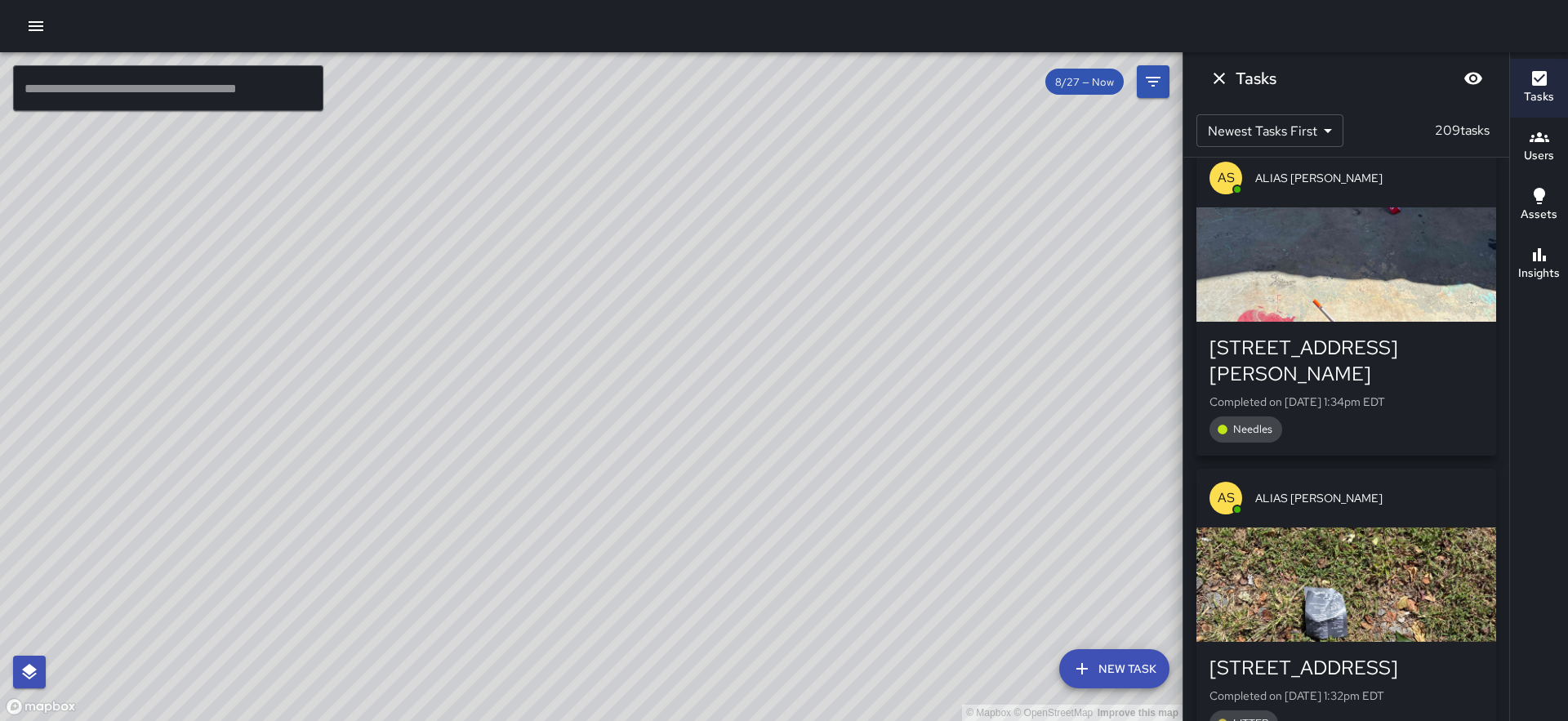
scroll to position [4476, 0]
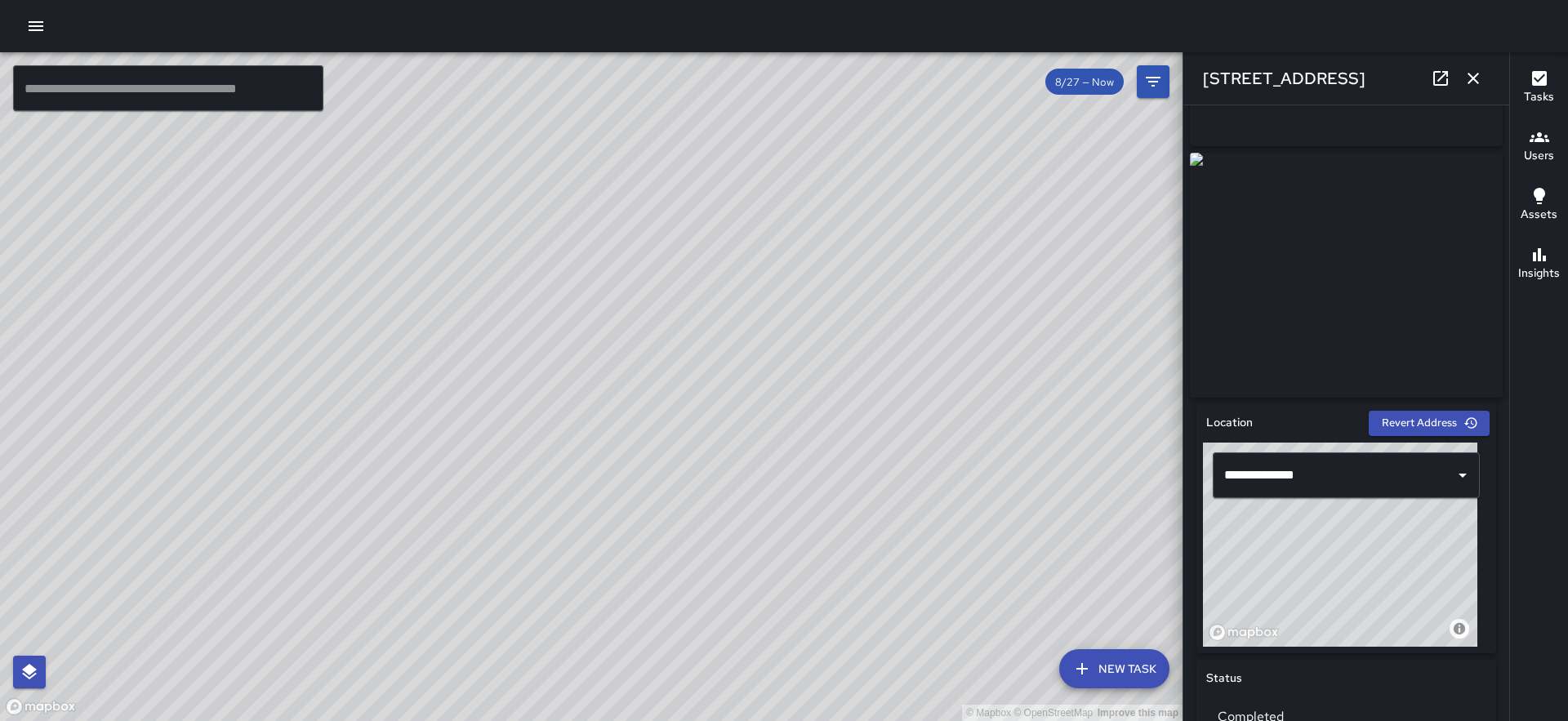
scroll to position [221, 0]
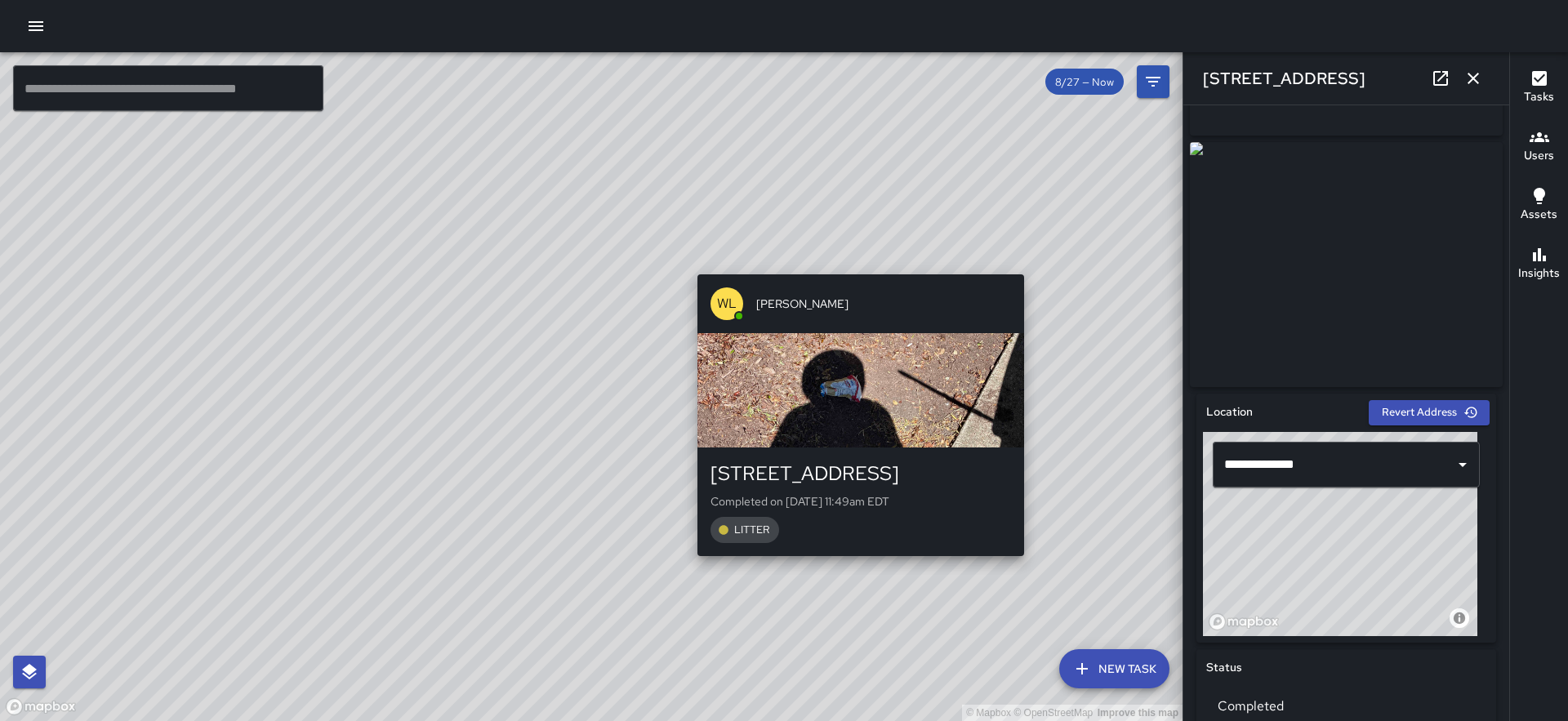
click at [1045, 560] on div "© Mapbox © OpenStreetMap Improve this map WL William Littlejohn 12 Sears Alley …" at bounding box center [591, 387] width 1183 height 669
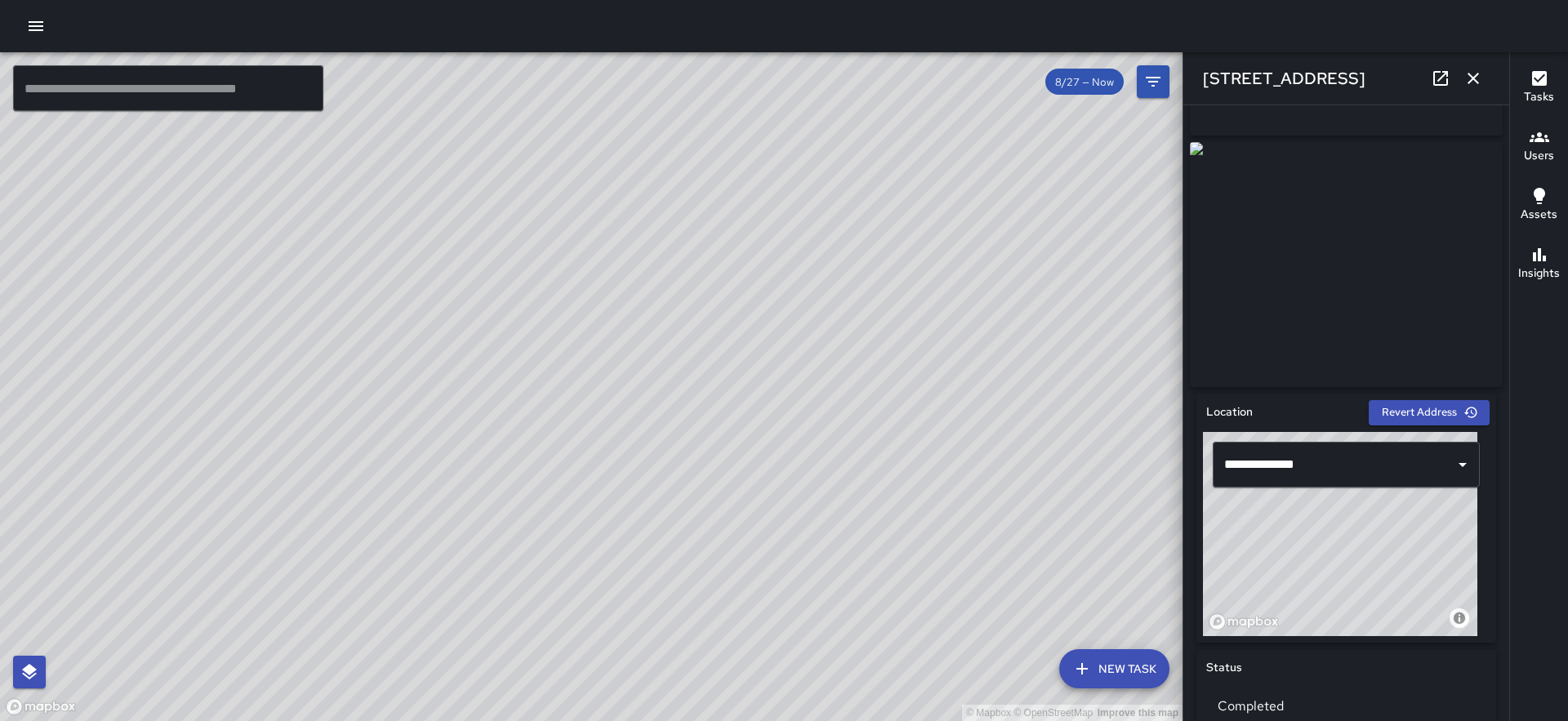
scroll to position [0, 0]
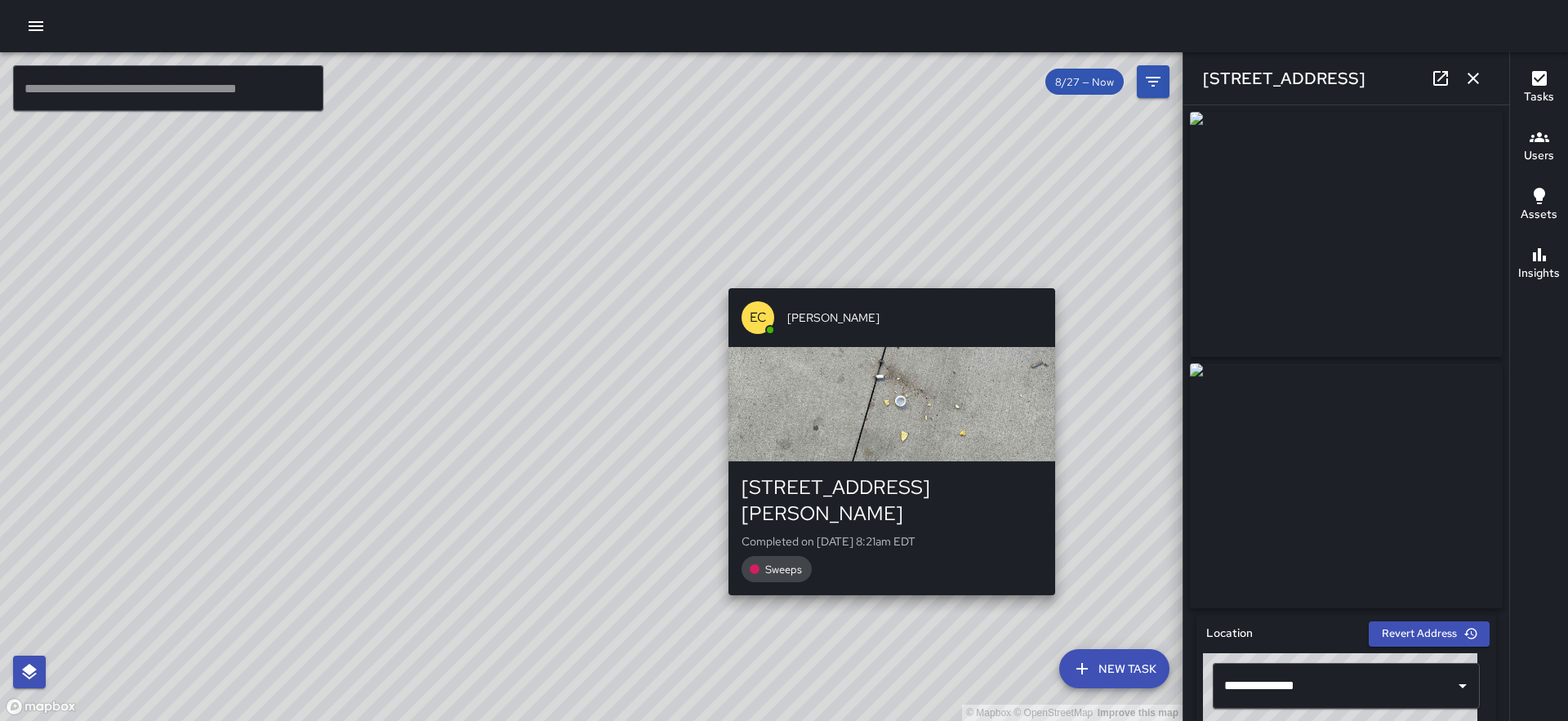
click at [1058, 276] on div "© Mapbox © OpenStreetMap Improve this map EC Ed Cutshaw 11 Haywood Street Compl…" at bounding box center [591, 387] width 1183 height 669
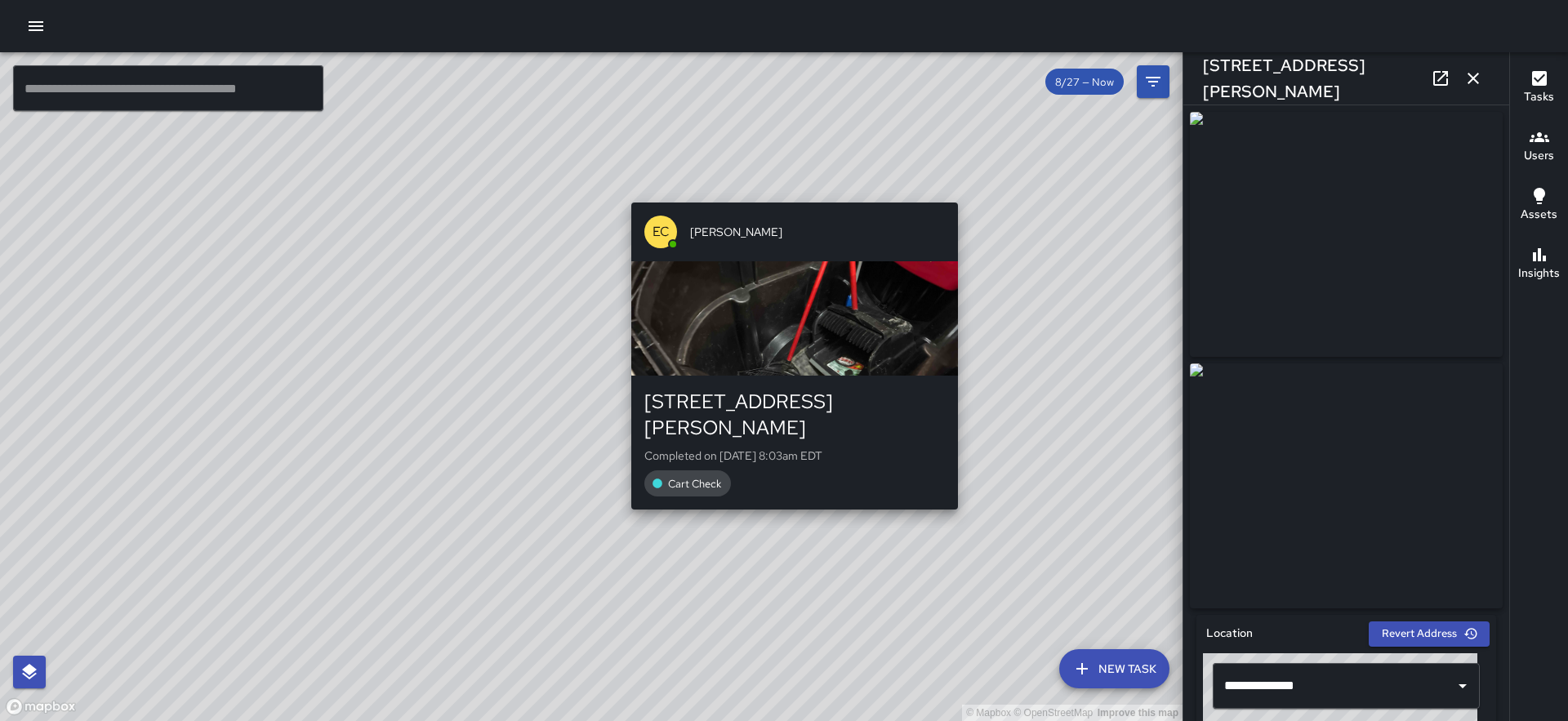
click at [791, 493] on div "© Mapbox © OpenStreetMap Improve this map EC Ed Cutshaw 19 Haywood Street Compl…" at bounding box center [591, 387] width 1183 height 669
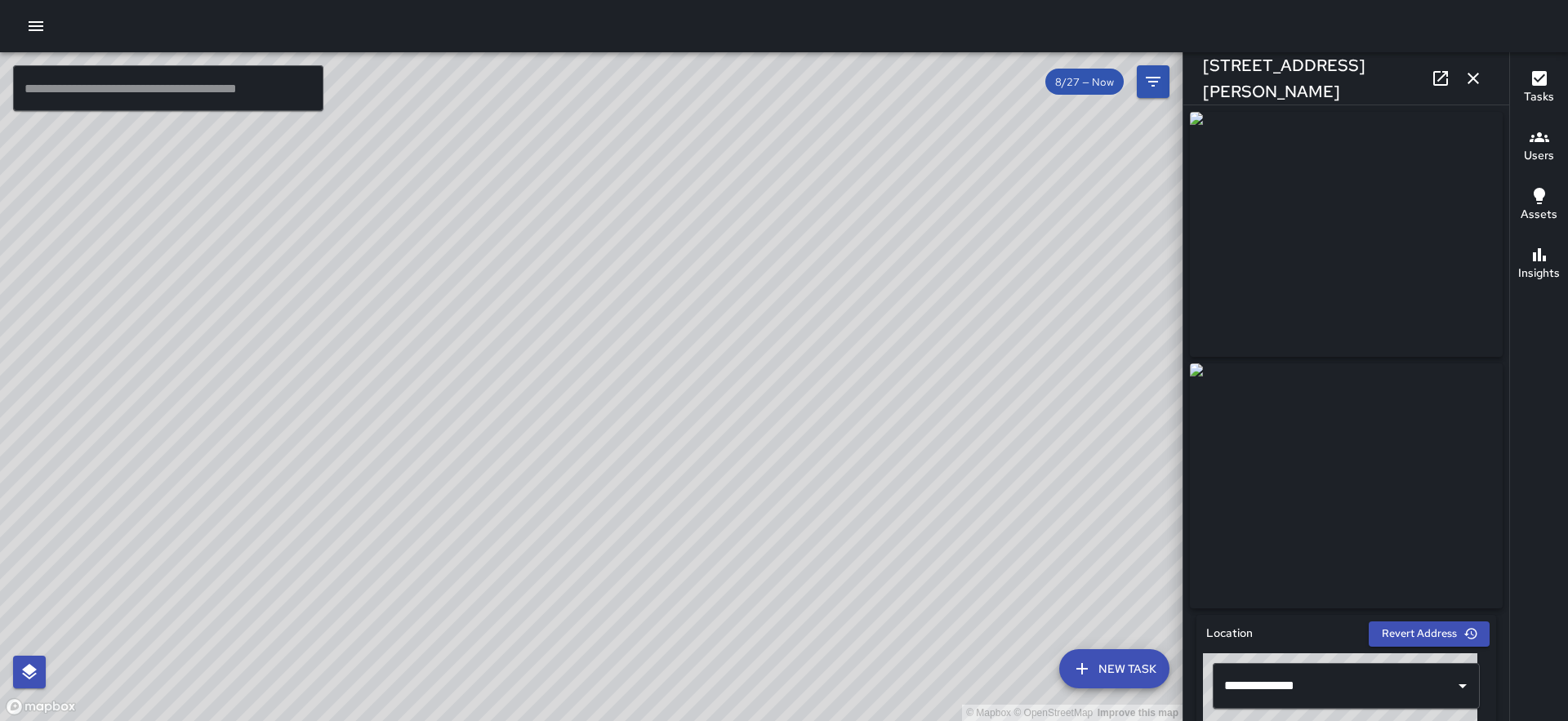
drag, startPoint x: 1075, startPoint y: 321, endPoint x: 863, endPoint y: 579, distance: 333.9
click at [863, 578] on div "© Mapbox © OpenStreetMap Improve this map" at bounding box center [591, 387] width 1183 height 669
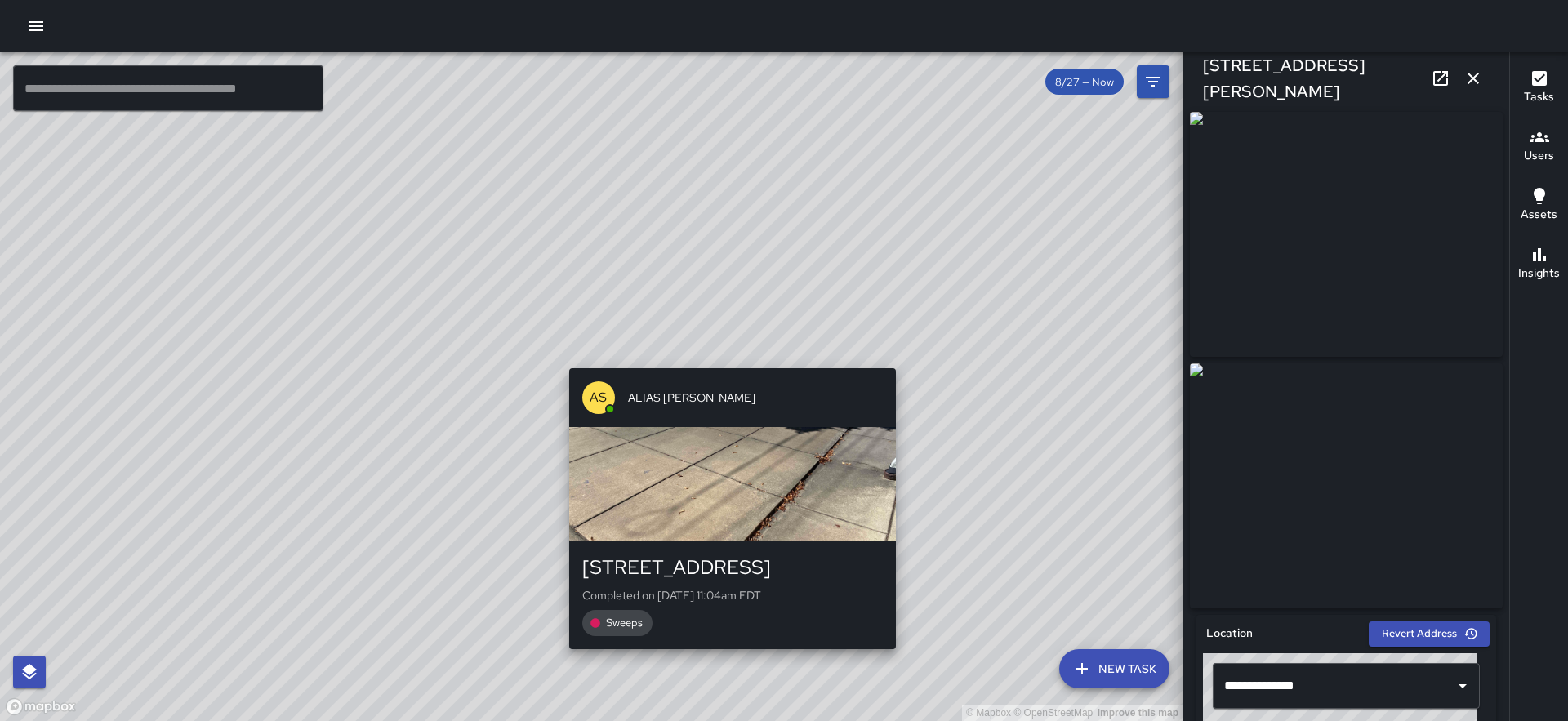
click at [905, 359] on div "© Mapbox © OpenStreetMap Improve this map AS ALIAS SIEGLER 48 North Market Stre…" at bounding box center [591, 387] width 1183 height 669
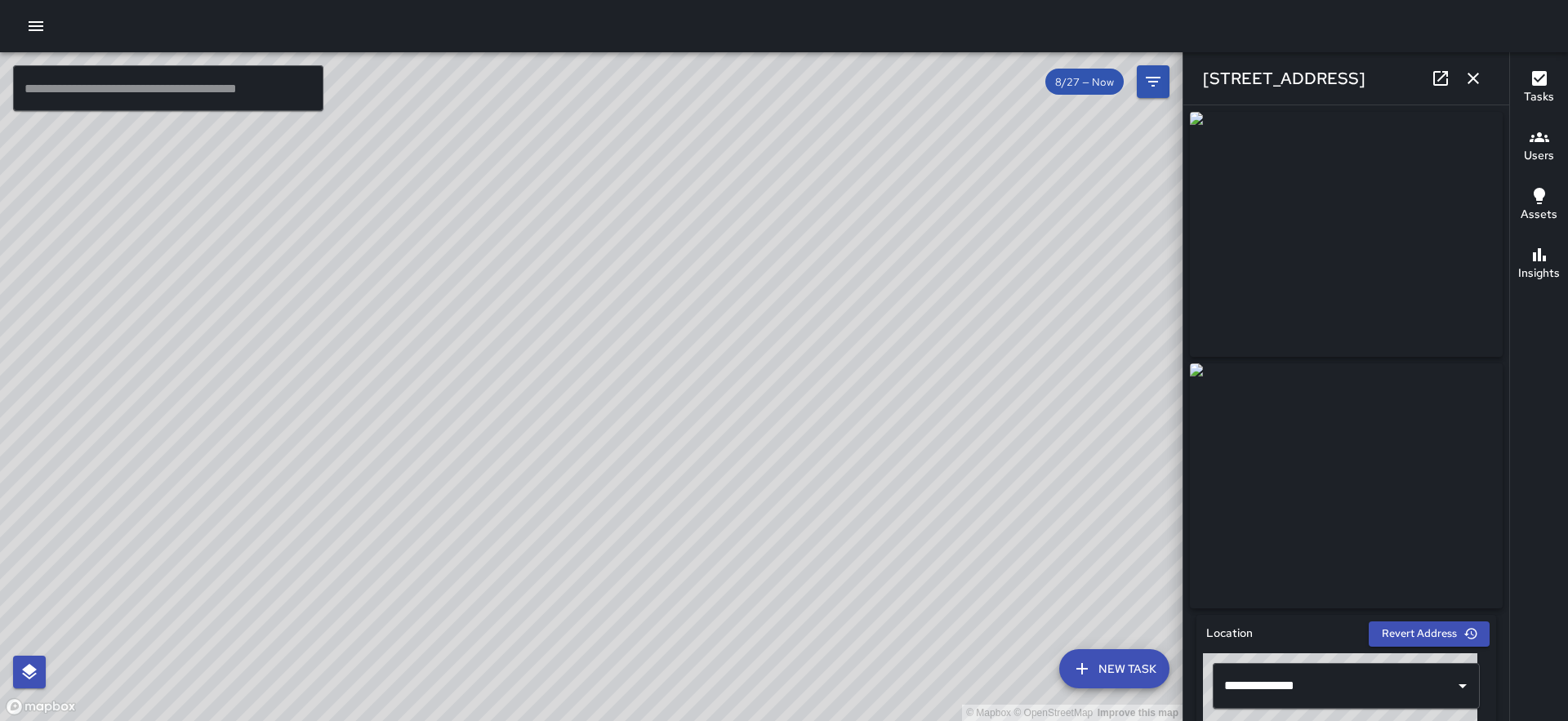
click at [1475, 76] on icon "button" at bounding box center [1473, 78] width 12 height 12
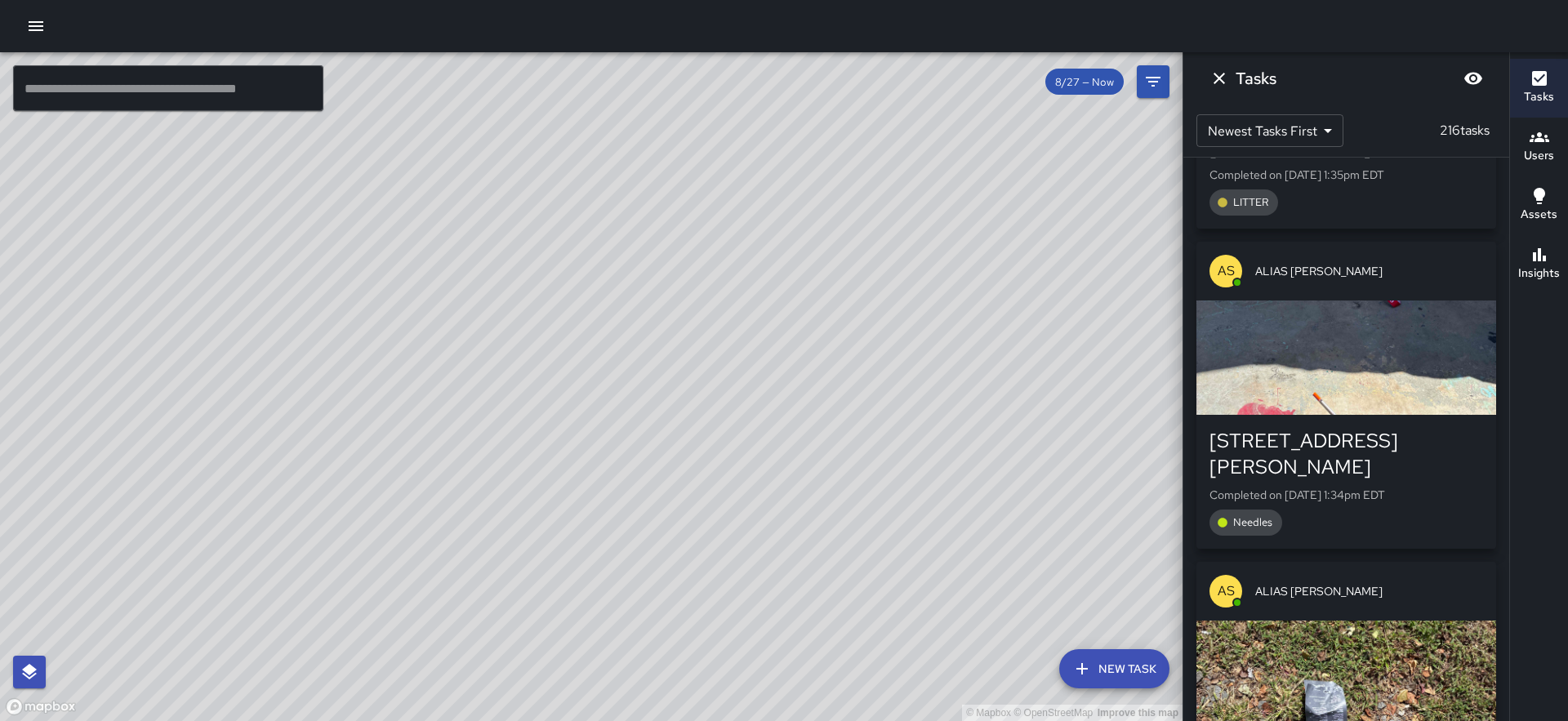
scroll to position [6533, 0]
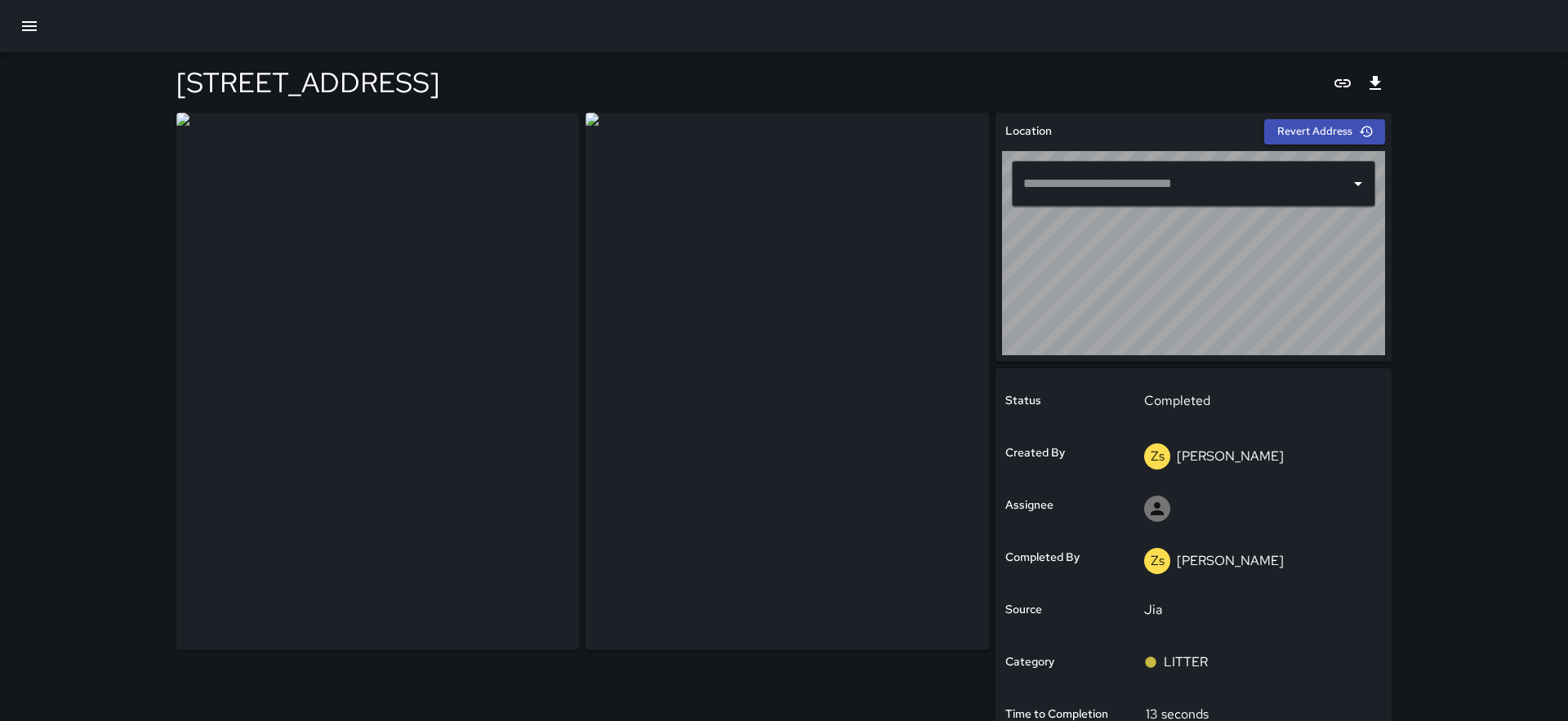
type input "**********"
